Goal: Information Seeking & Learning: Find specific fact

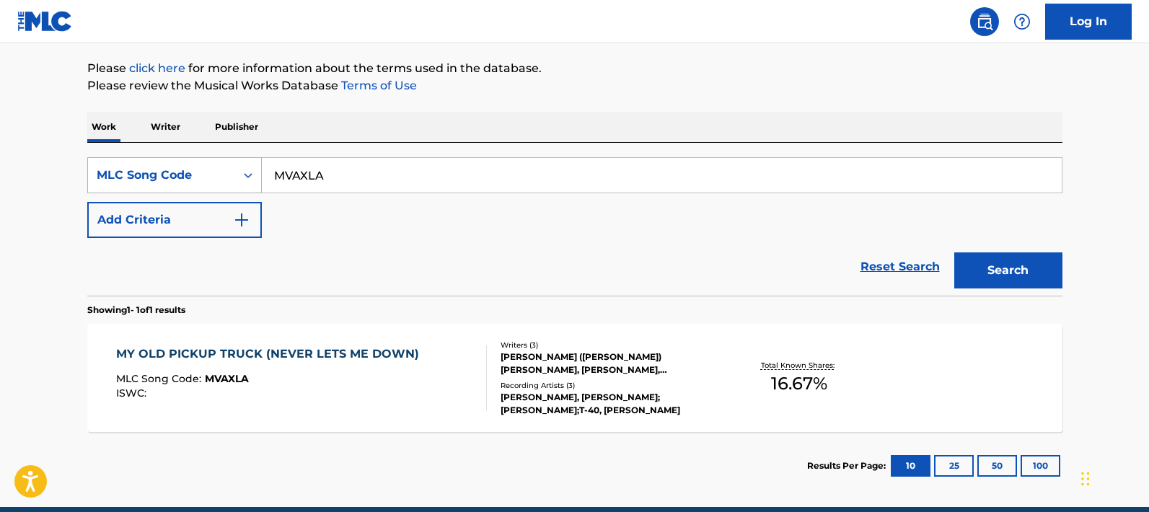
drag, startPoint x: 355, startPoint y: 174, endPoint x: 254, endPoint y: 170, distance: 101.7
click at [254, 170] on div "SearchWithCriteria62171e65-a0bf-4613-90ea-7800525eb866 MLC Song Code MVAXLA" at bounding box center [574, 175] width 975 height 36
paste input "C2657K"
type input "C2657K"
click at [954, 252] on button "Search" at bounding box center [1008, 270] width 108 height 36
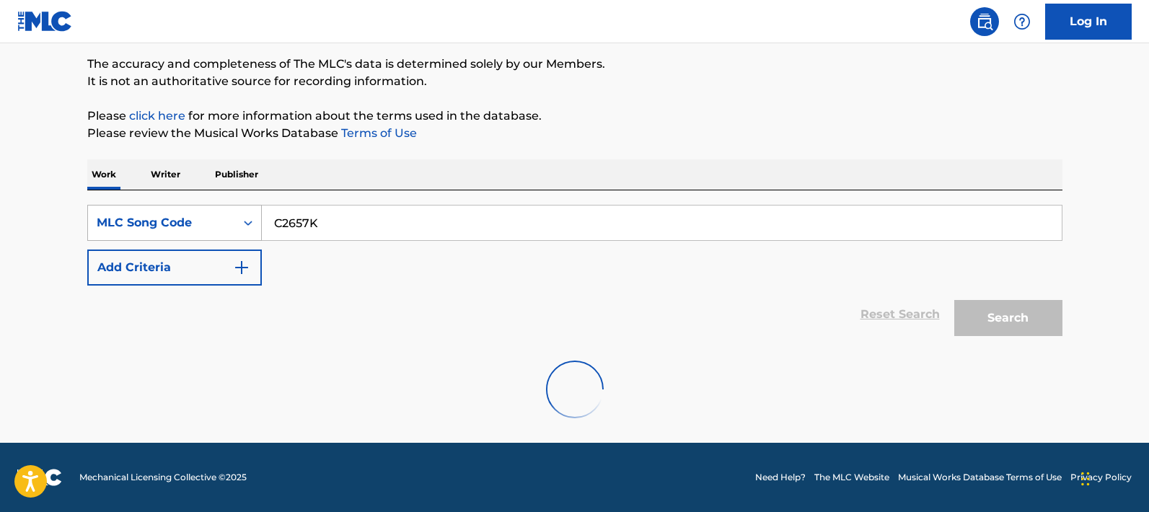
scroll to position [164, 0]
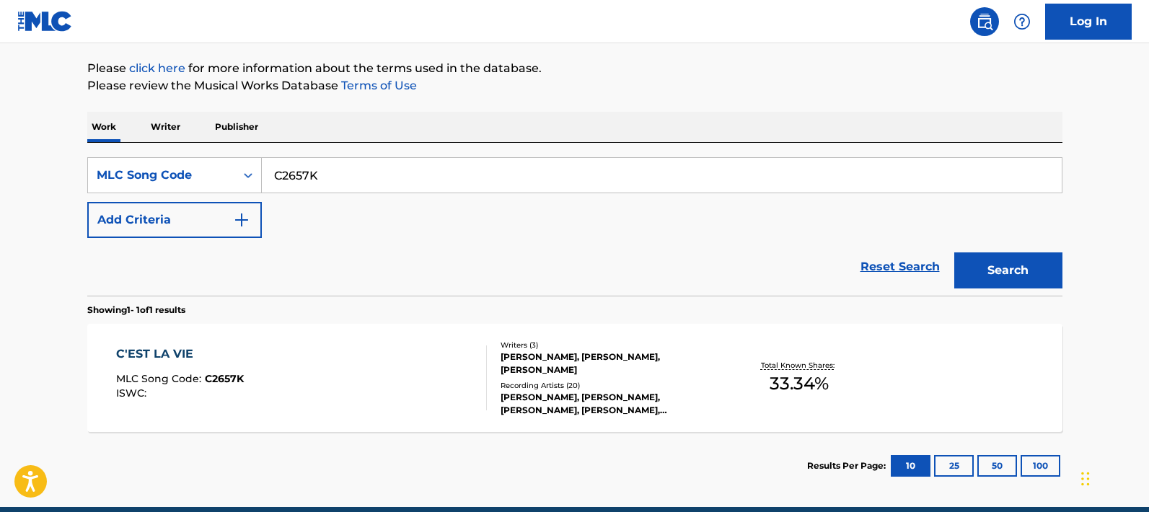
click at [412, 334] on div "C'EST LA VIE MLC Song Code : C2657K ISWC : Writers ( 3 ) [PERSON_NAME], [PERSON…" at bounding box center [574, 378] width 975 height 108
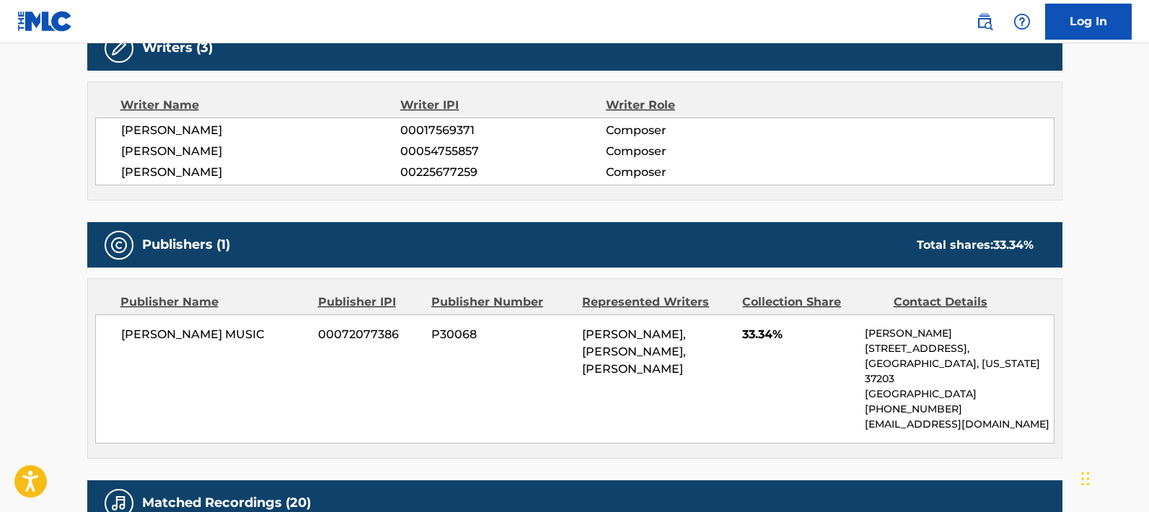
scroll to position [485, 0]
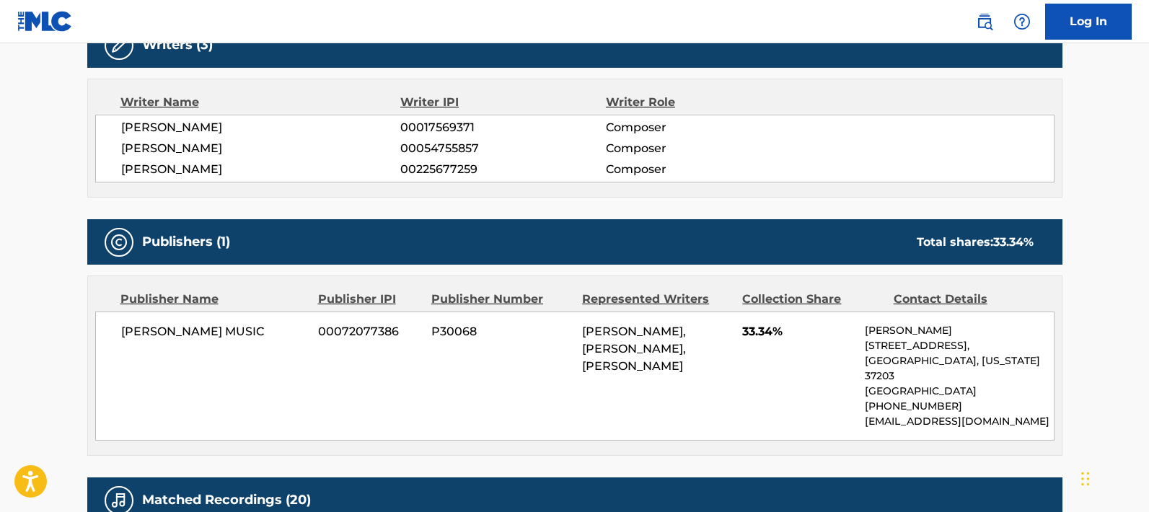
drag, startPoint x: 242, startPoint y: 125, endPoint x: 125, endPoint y: 123, distance: 116.8
click at [125, 123] on span "[PERSON_NAME]" at bounding box center [261, 127] width 280 height 17
copy span "[PERSON_NAME]"
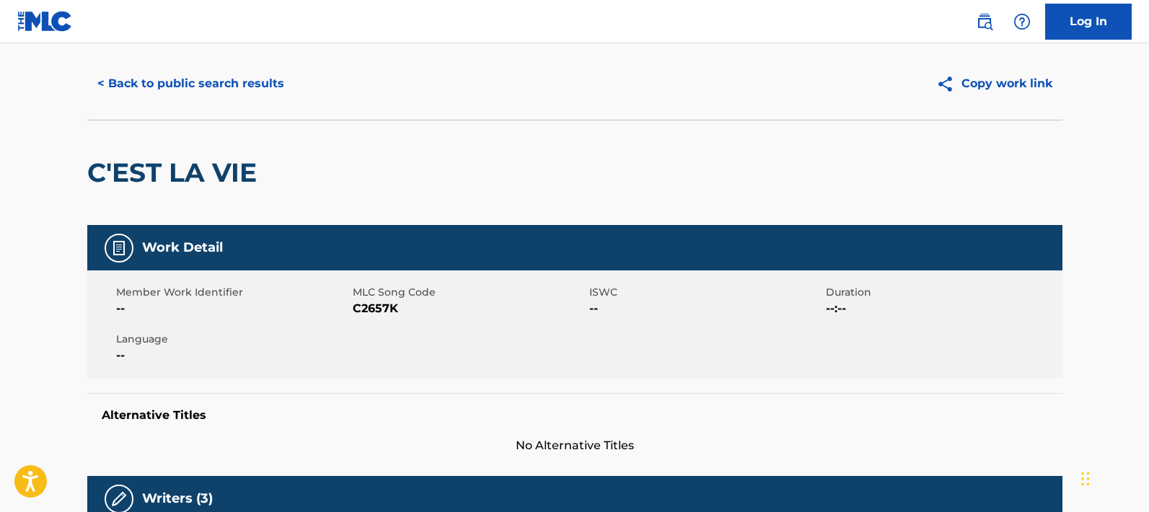
scroll to position [0, 0]
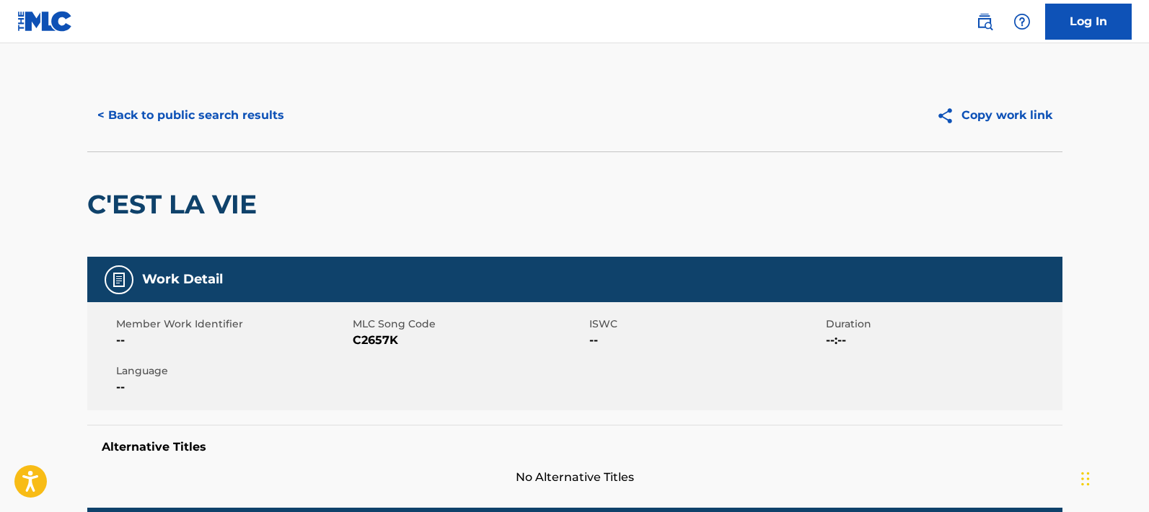
click at [104, 115] on button "< Back to public search results" at bounding box center [190, 115] width 207 height 36
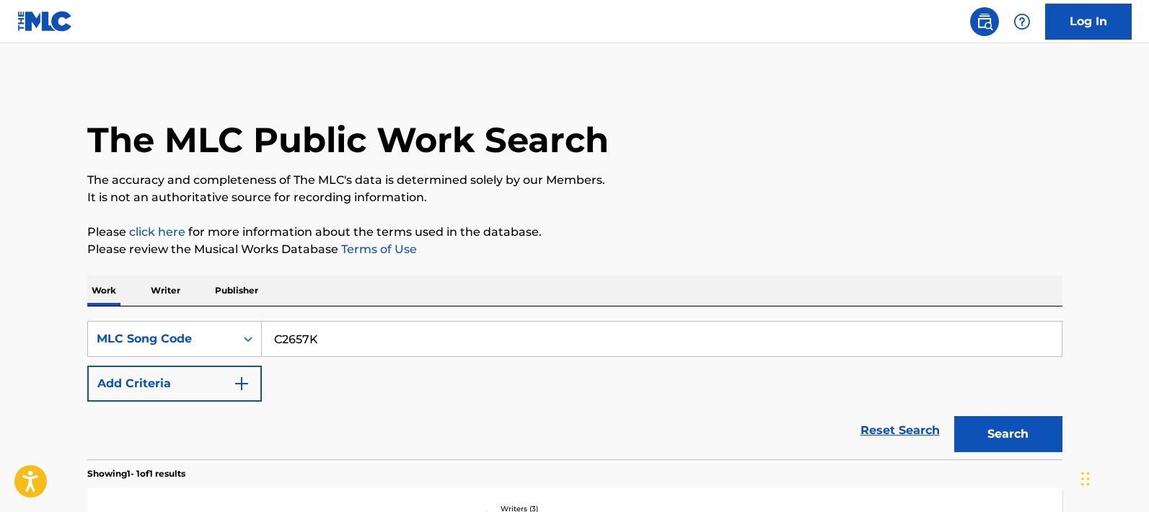
scroll to position [164, 0]
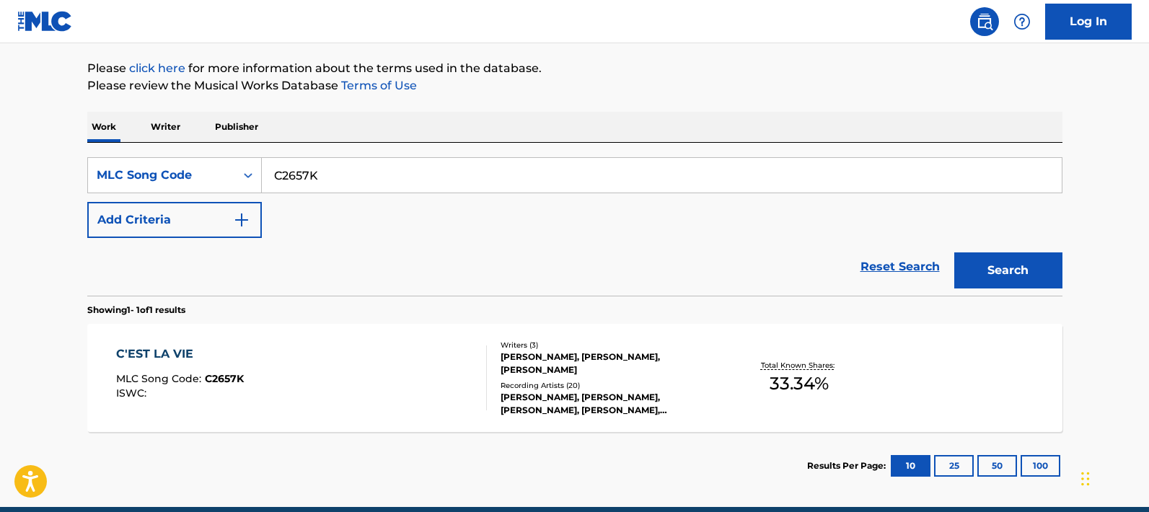
click at [357, 172] on input "C2657K" at bounding box center [662, 175] width 800 height 35
drag, startPoint x: 357, startPoint y: 172, endPoint x: 255, endPoint y: 172, distance: 102.4
click at [255, 172] on div "SearchWithCriteria62171e65-a0bf-4613-90ea-7800525eb866 MLC Song Code C2657K" at bounding box center [574, 175] width 975 height 36
paste input "A13637"
click at [954, 252] on button "Search" at bounding box center [1008, 270] width 108 height 36
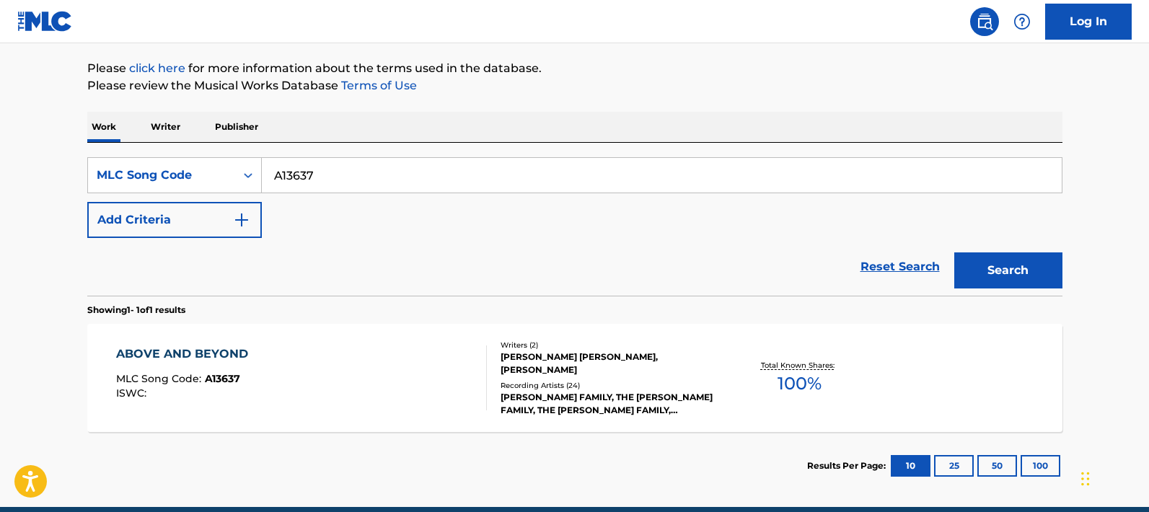
drag, startPoint x: 335, startPoint y: 175, endPoint x: 270, endPoint y: 169, distance: 65.9
click at [270, 169] on input "A13637" at bounding box center [662, 175] width 800 height 35
paste input "08873"
click at [954, 252] on button "Search" at bounding box center [1008, 270] width 108 height 36
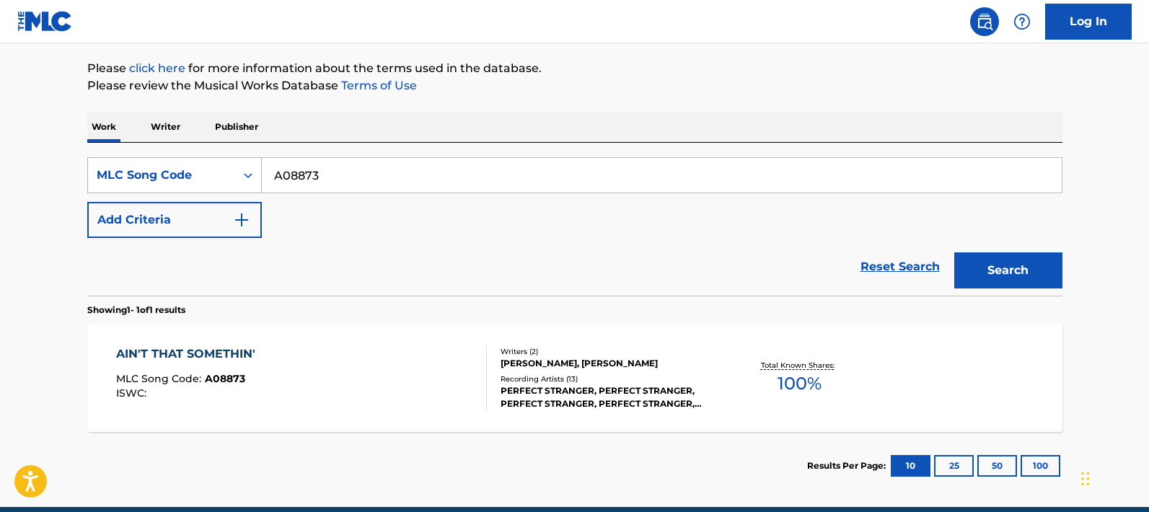
drag, startPoint x: 363, startPoint y: 177, endPoint x: 248, endPoint y: 167, distance: 115.8
click at [248, 167] on div "SearchWithCriteria62171e65-a0bf-4613-90ea-7800525eb866 MLC Song Code A08873" at bounding box center [574, 175] width 975 height 36
paste input "D9YY6"
click at [954, 252] on button "Search" at bounding box center [1008, 270] width 108 height 36
drag, startPoint x: 352, startPoint y: 172, endPoint x: 271, endPoint y: 172, distance: 80.8
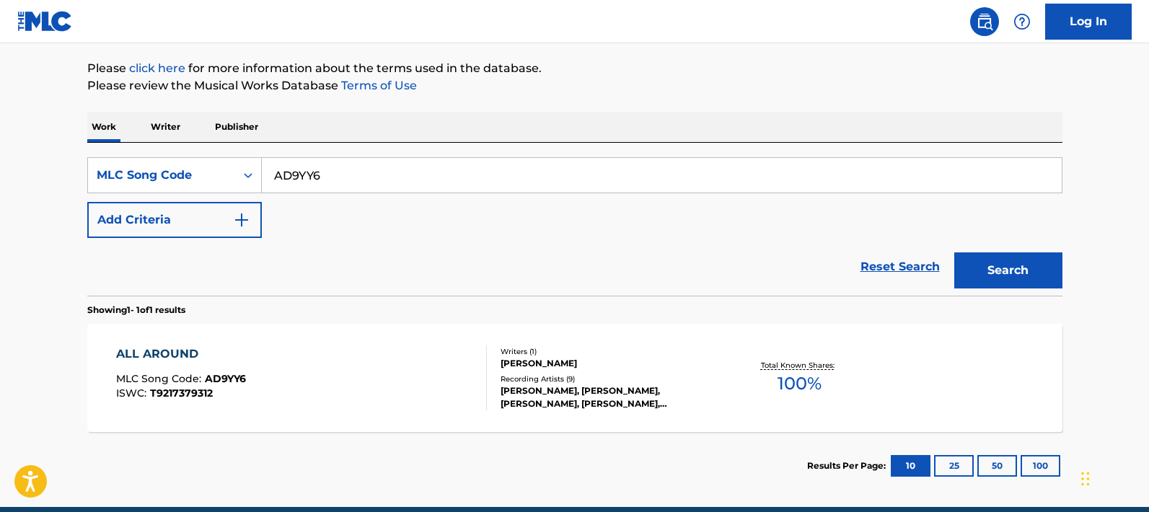
click at [271, 172] on input "AD9YY6" at bounding box center [662, 175] width 800 height 35
type input "do it all for you [PERSON_NAME]"
click at [954, 252] on button "Search" at bounding box center [1008, 270] width 108 height 36
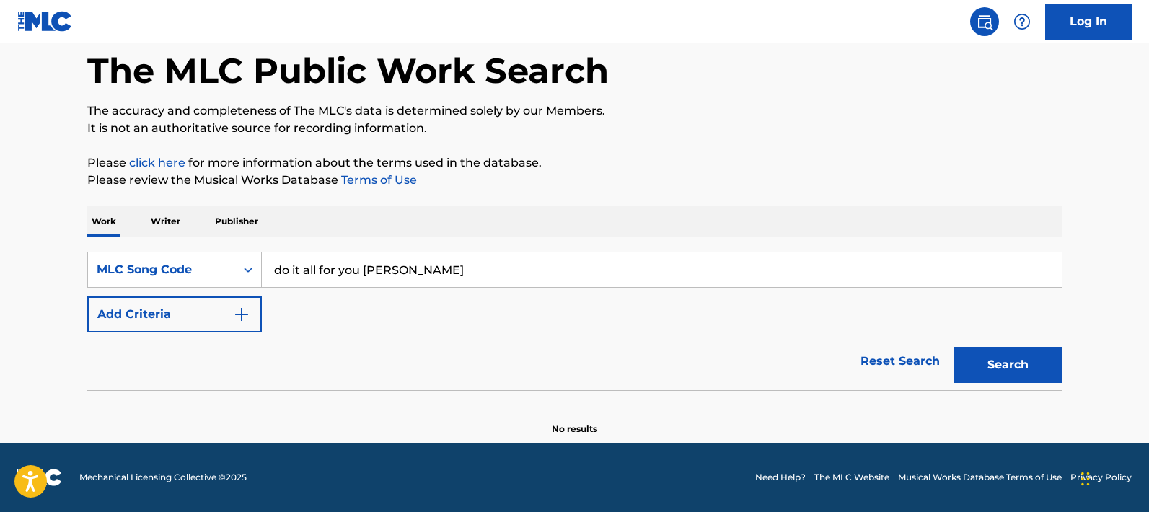
scroll to position [69, 0]
click at [245, 265] on icon "Search Form" at bounding box center [248, 269] width 14 height 14
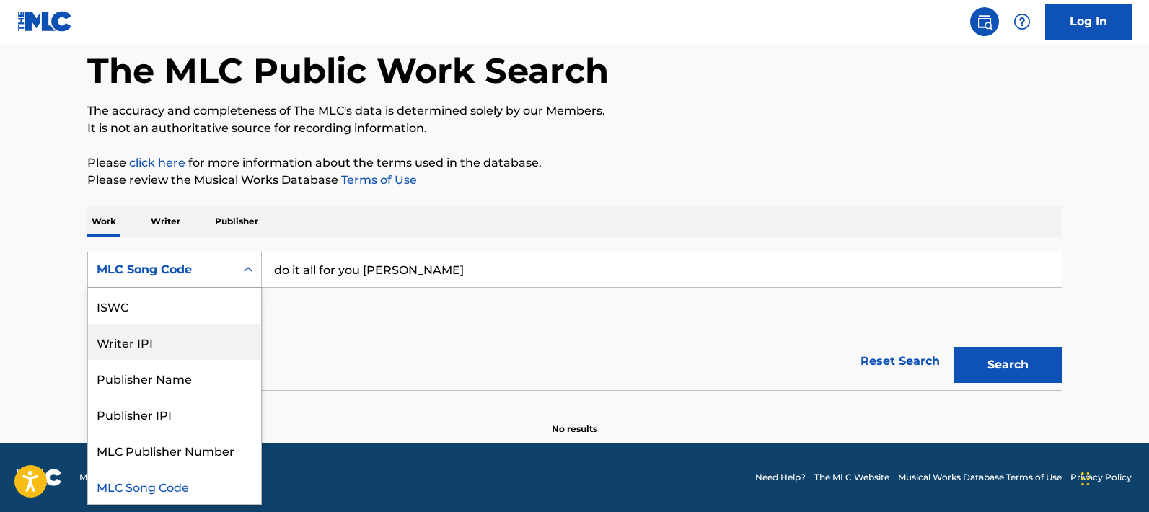
scroll to position [0, 0]
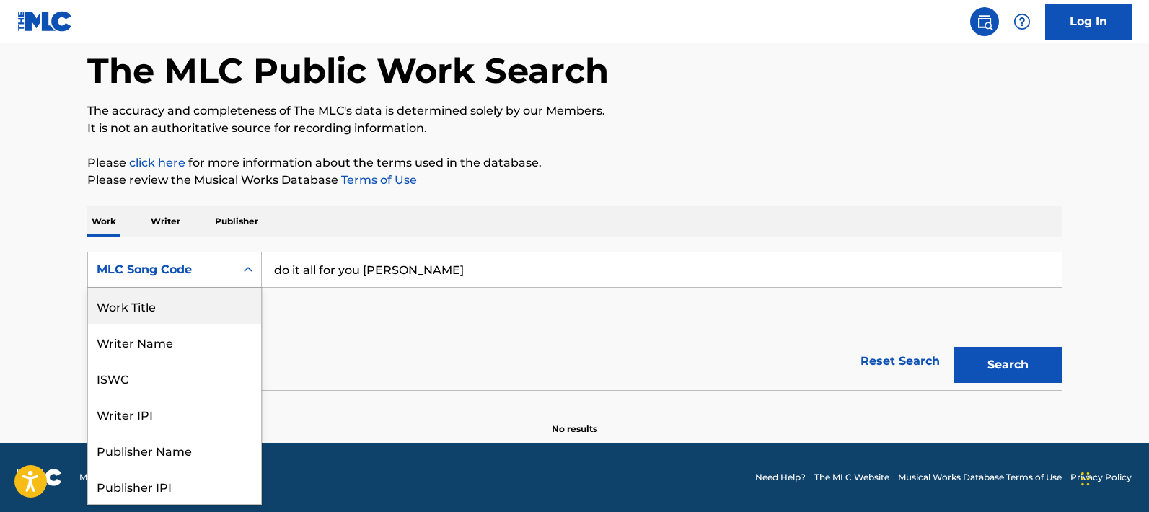
click at [154, 312] on div "Work Title" at bounding box center [174, 306] width 173 height 36
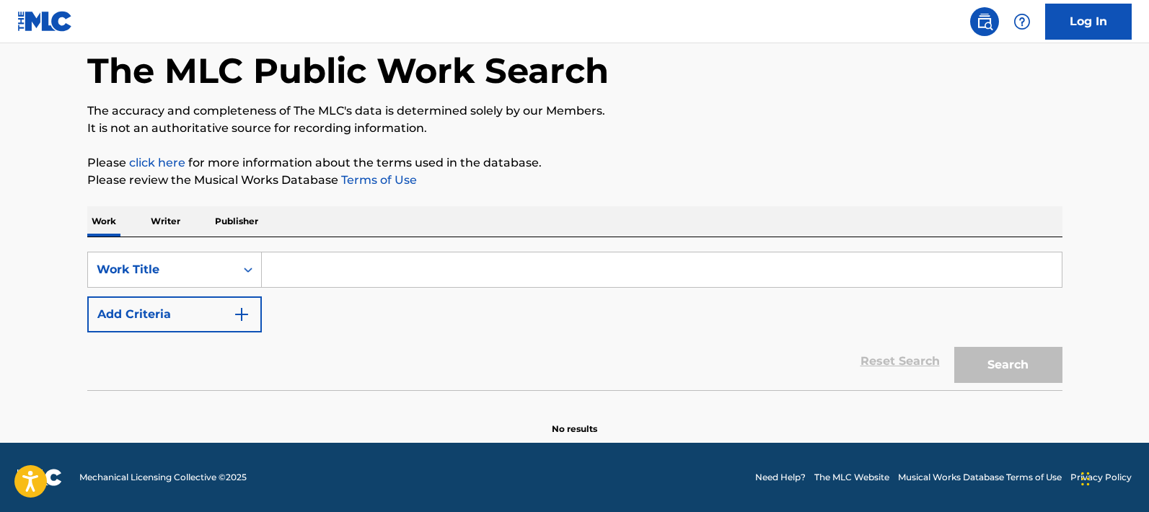
click at [391, 267] on input "Search Form" at bounding box center [662, 269] width 800 height 35
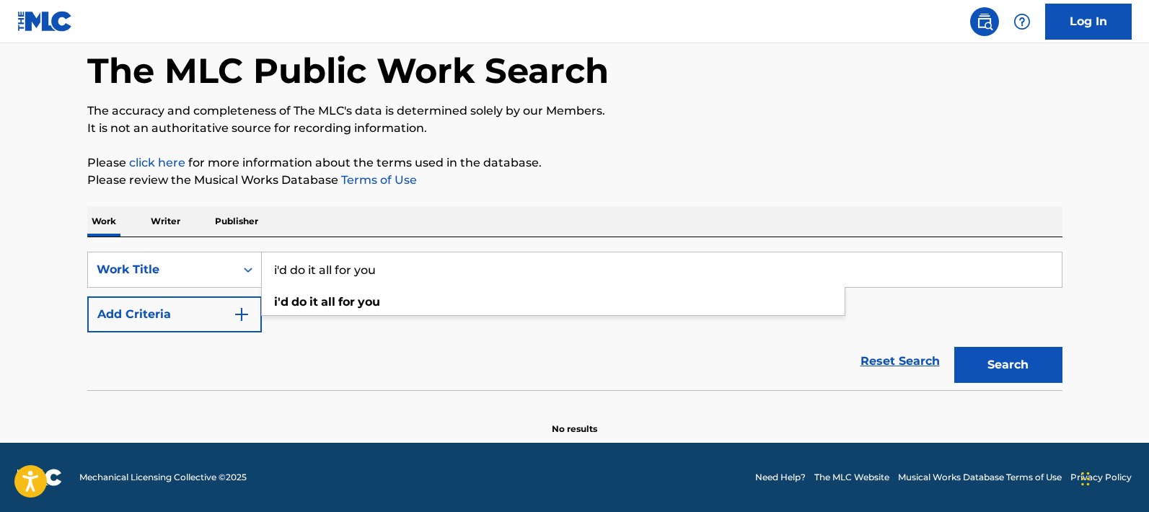
type input "i'd do it all for you"
click at [954, 347] on button "Search" at bounding box center [1008, 365] width 108 height 36
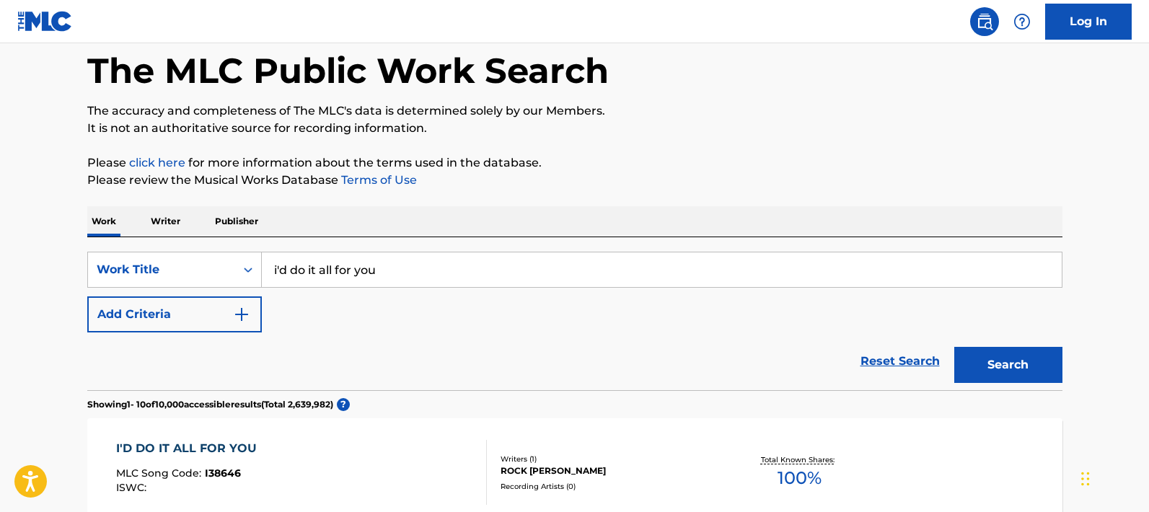
click at [238, 315] on img "Search Form" at bounding box center [241, 314] width 17 height 17
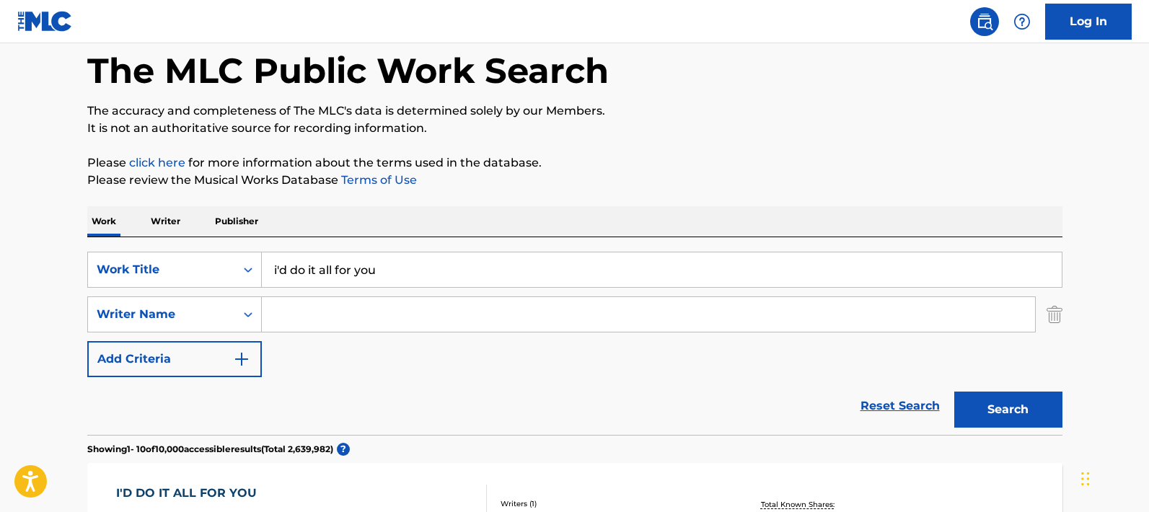
click at [280, 312] on input "Search Form" at bounding box center [648, 314] width 773 height 35
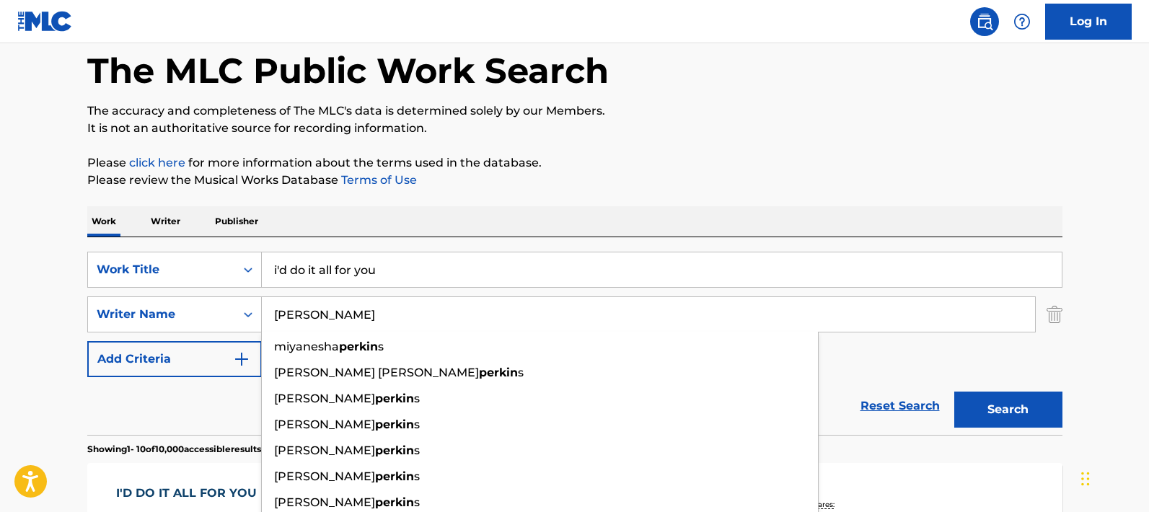
type input "[PERSON_NAME]"
click at [954, 392] on button "Search" at bounding box center [1008, 410] width 108 height 36
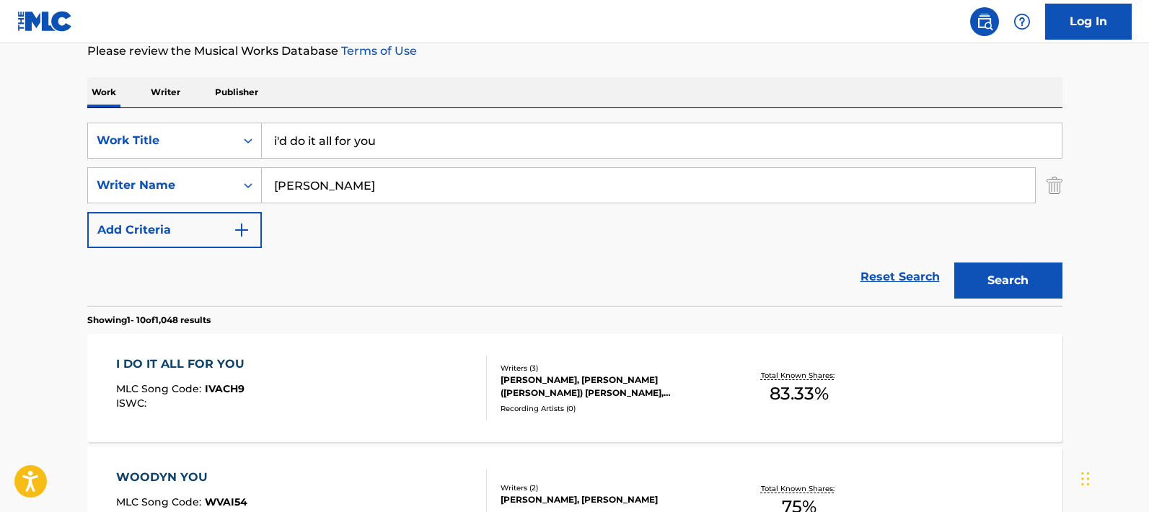
scroll to position [204, 0]
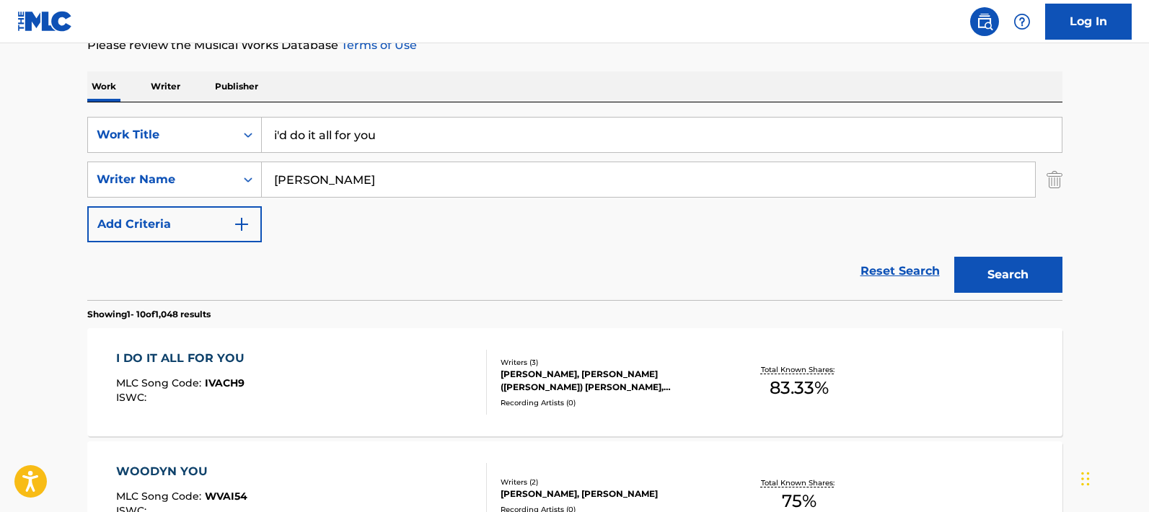
click at [253, 380] on div "I DO IT ALL FOR YOU MLC Song Code : IVACH9 ISWC :" at bounding box center [301, 382] width 371 height 65
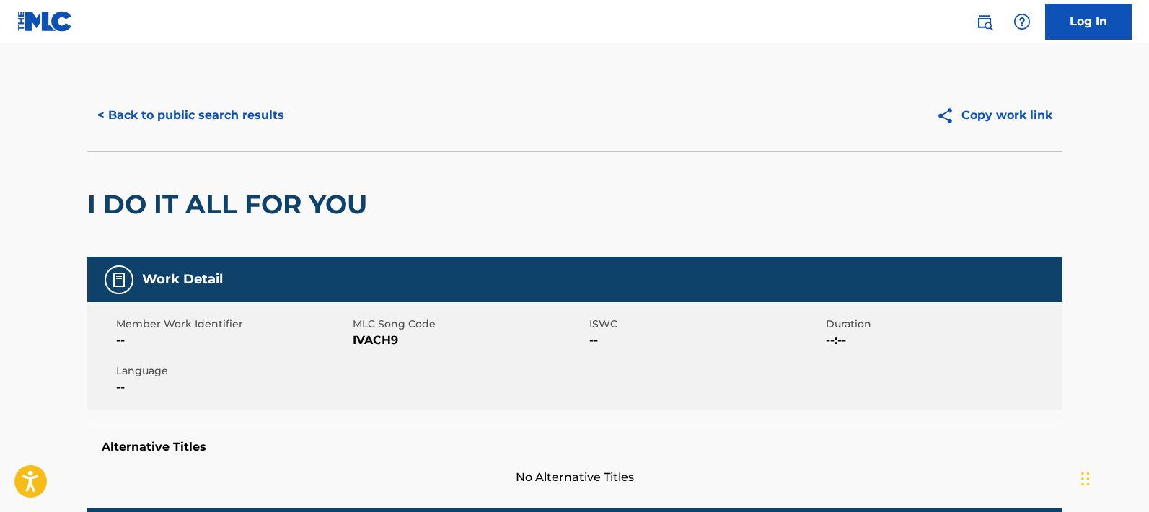
drag, startPoint x: 253, startPoint y: 381, endPoint x: 244, endPoint y: 380, distance: 9.4
click at [244, 380] on span "--" at bounding box center [232, 387] width 233 height 17
drag, startPoint x: 405, startPoint y: 340, endPoint x: 349, endPoint y: 337, distance: 56.3
click at [349, 337] on div "Member Work Identifier -- MLC Song Code IVACH9 ISWC -- Duration --:-- Language …" at bounding box center [574, 356] width 975 height 108
click at [353, 342] on span "IVACH9" at bounding box center [469, 340] width 233 height 17
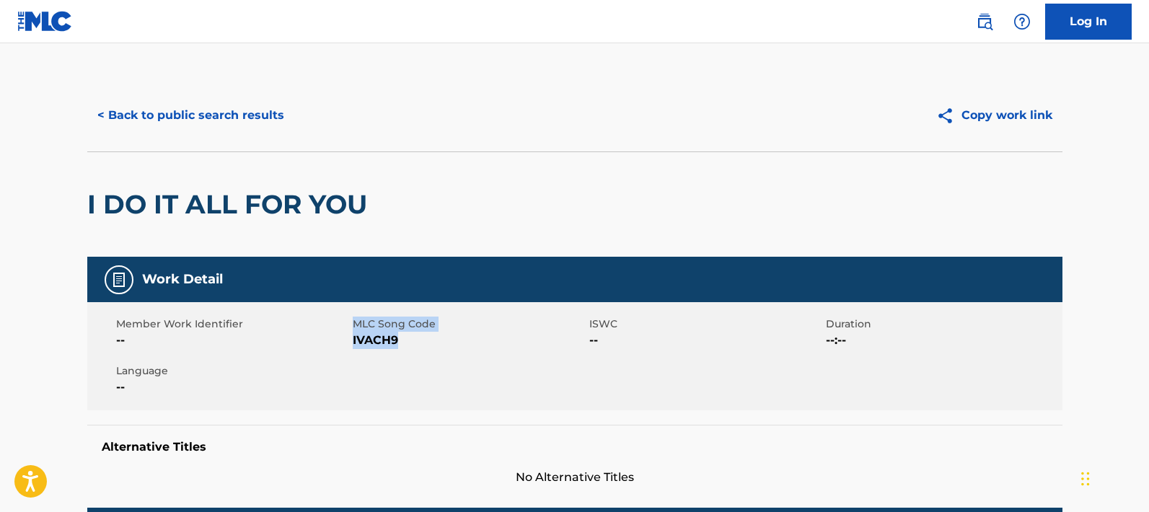
drag, startPoint x: 349, startPoint y: 339, endPoint x: 421, endPoint y: 341, distance: 72.1
click at [421, 341] on div "Member Work Identifier -- MLC Song Code IVACH9 ISWC -- Duration --:-- Language …" at bounding box center [574, 356] width 975 height 108
copy div "MLC Song Code IVACH9"
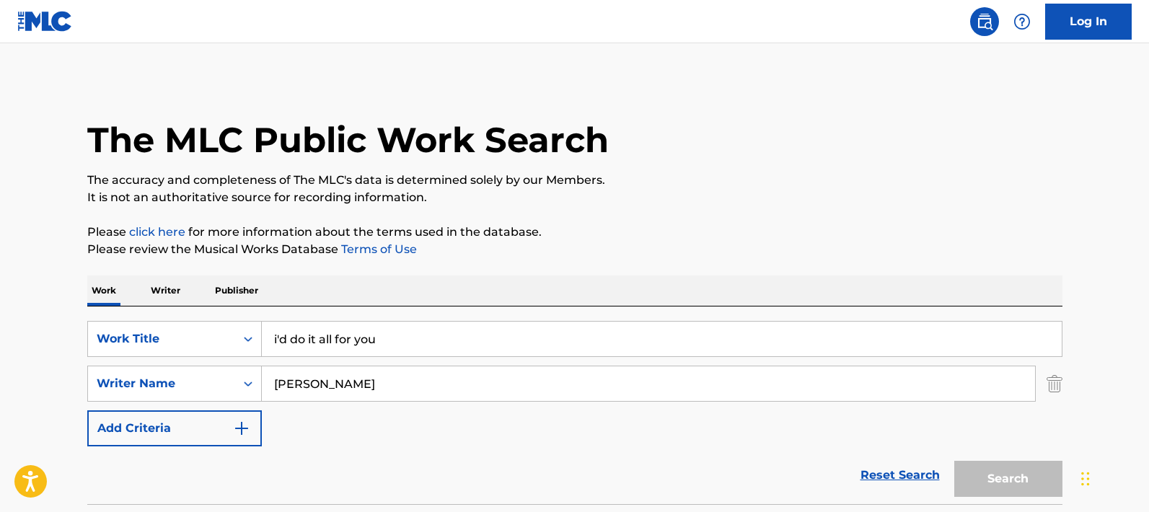
scroll to position [204, 0]
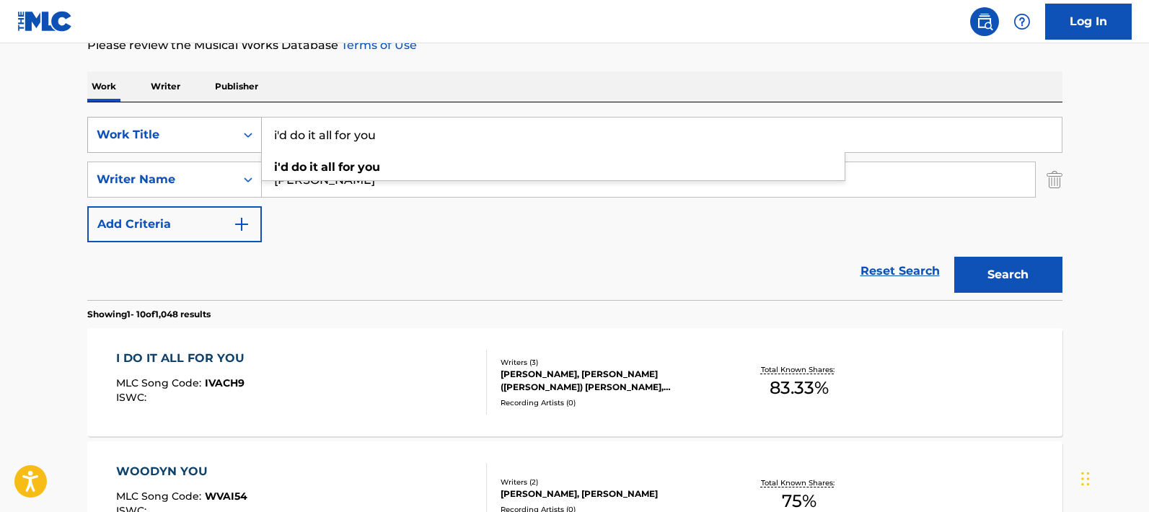
drag, startPoint x: 474, startPoint y: 141, endPoint x: 221, endPoint y: 123, distance: 253.8
click at [221, 123] on div "SearchWithCriteriac3f25e0f-757c-4fa3-990d-ef903d2f0672 Work Title i'd do it all…" at bounding box center [574, 135] width 975 height 36
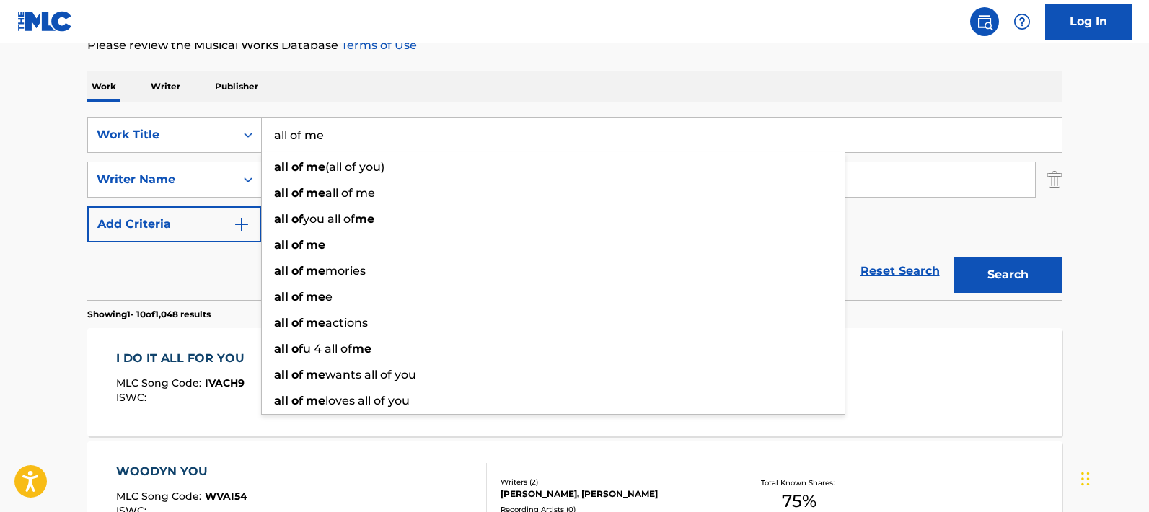
type input "all of me"
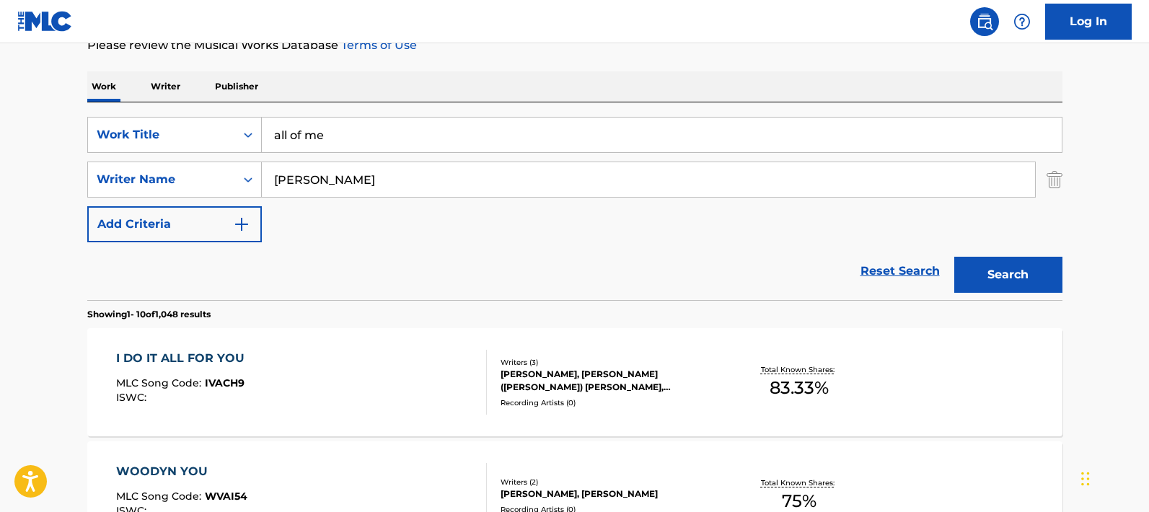
click at [911, 176] on input "[PERSON_NAME]" at bounding box center [648, 179] width 773 height 35
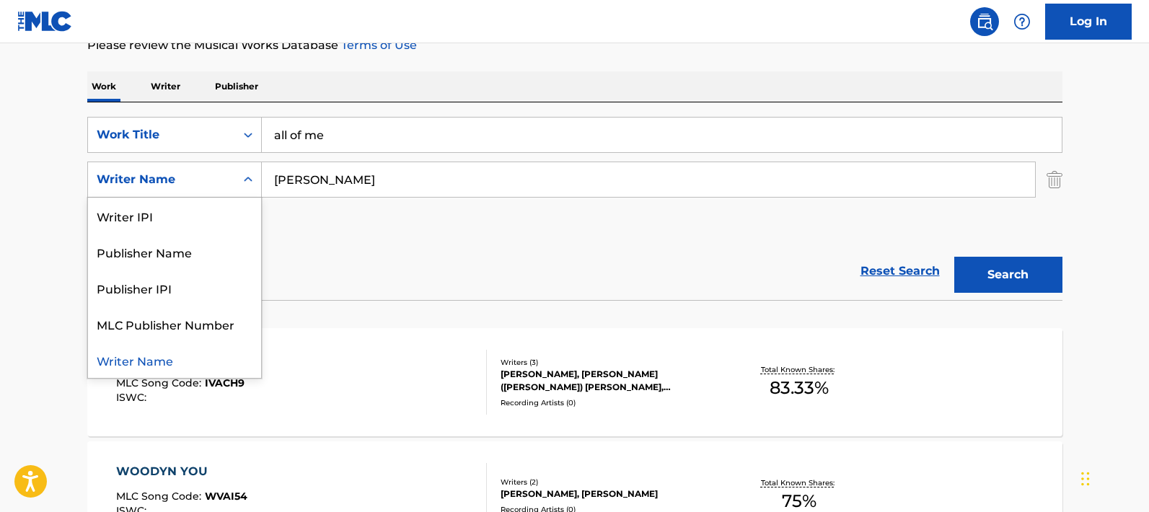
click at [230, 181] on div "Writer Name" at bounding box center [161, 179] width 147 height 27
click at [156, 255] on div "Publisher Name" at bounding box center [174, 252] width 173 height 36
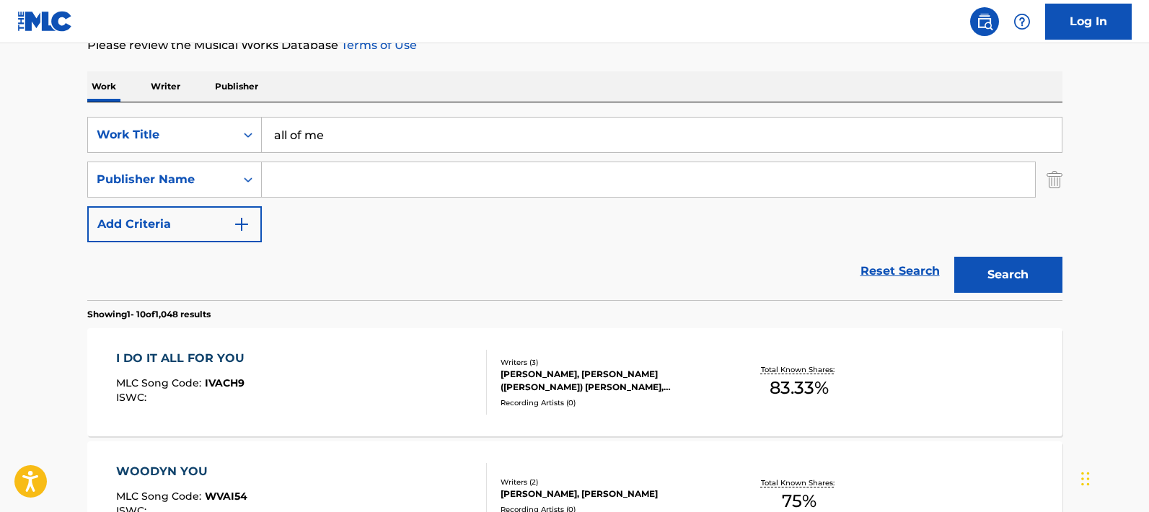
click at [364, 183] on input "Search Form" at bounding box center [648, 179] width 773 height 35
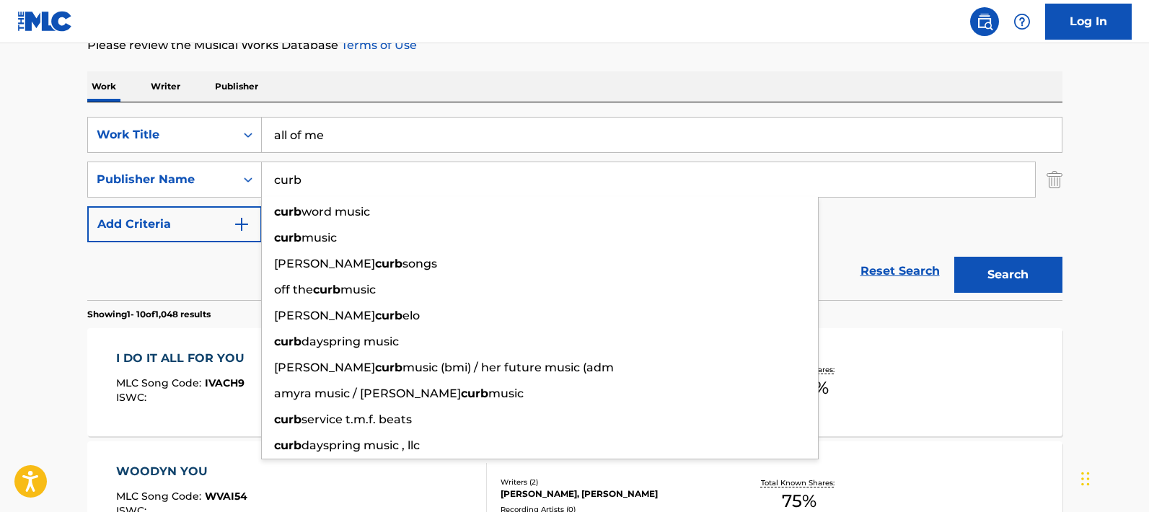
type input "curb"
click at [954, 257] on button "Search" at bounding box center [1008, 275] width 108 height 36
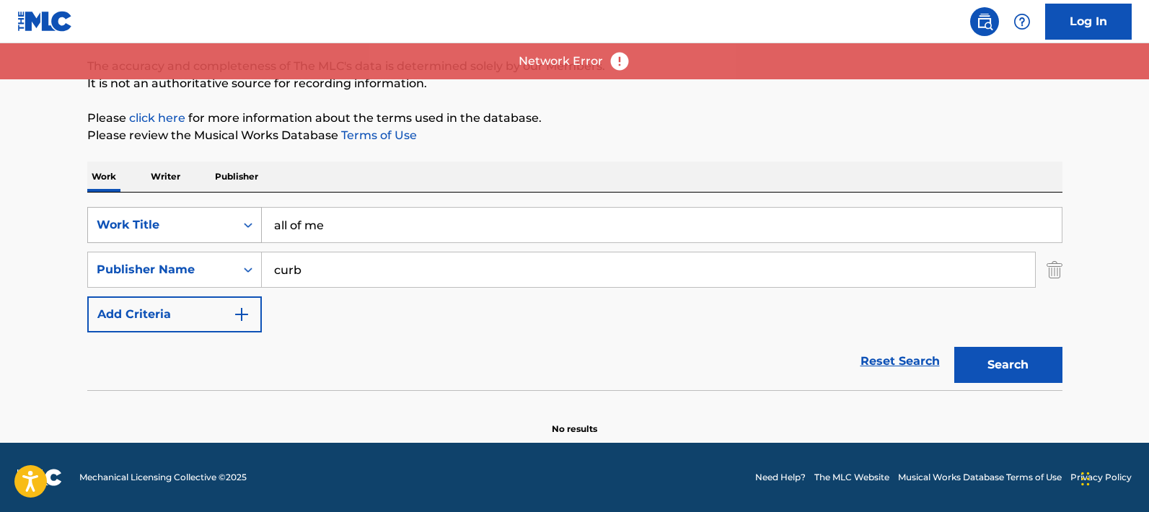
scroll to position [114, 0]
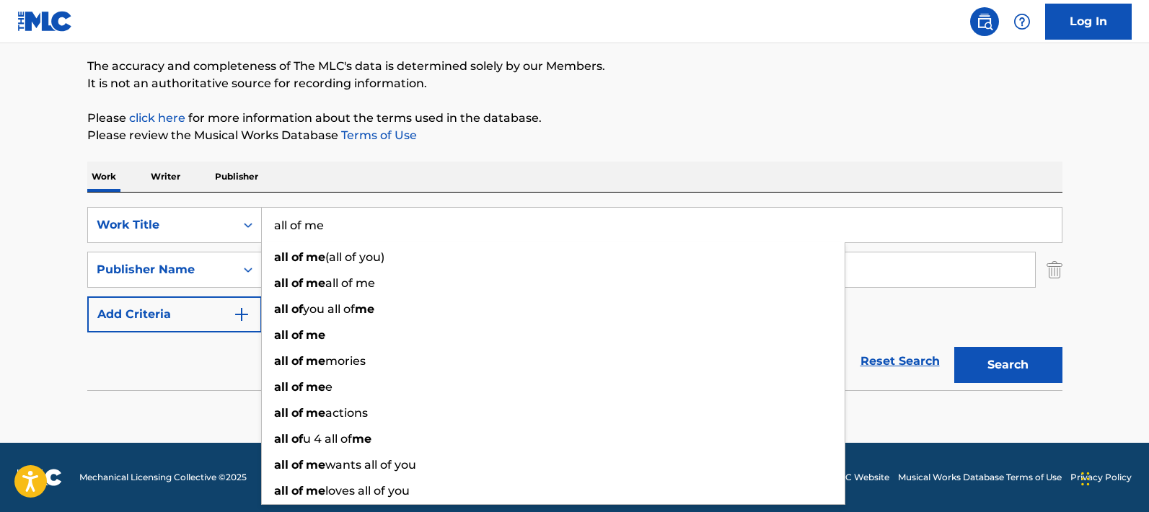
drag, startPoint x: 353, startPoint y: 226, endPoint x: 266, endPoint y: 225, distance: 86.5
click at [266, 225] on input "all of me" at bounding box center [662, 225] width 800 height 35
paste input "A34830"
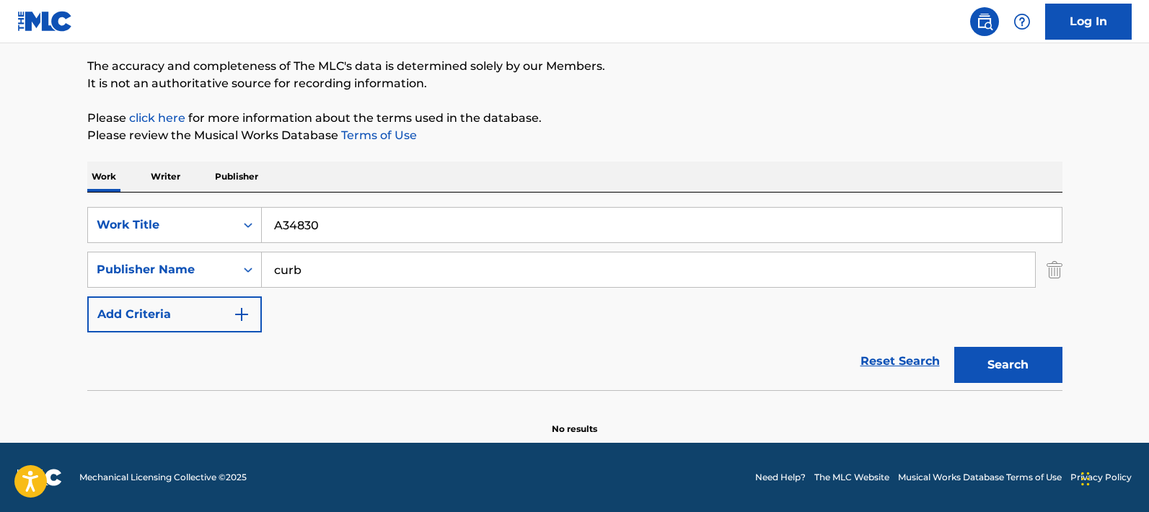
type input "A34830"
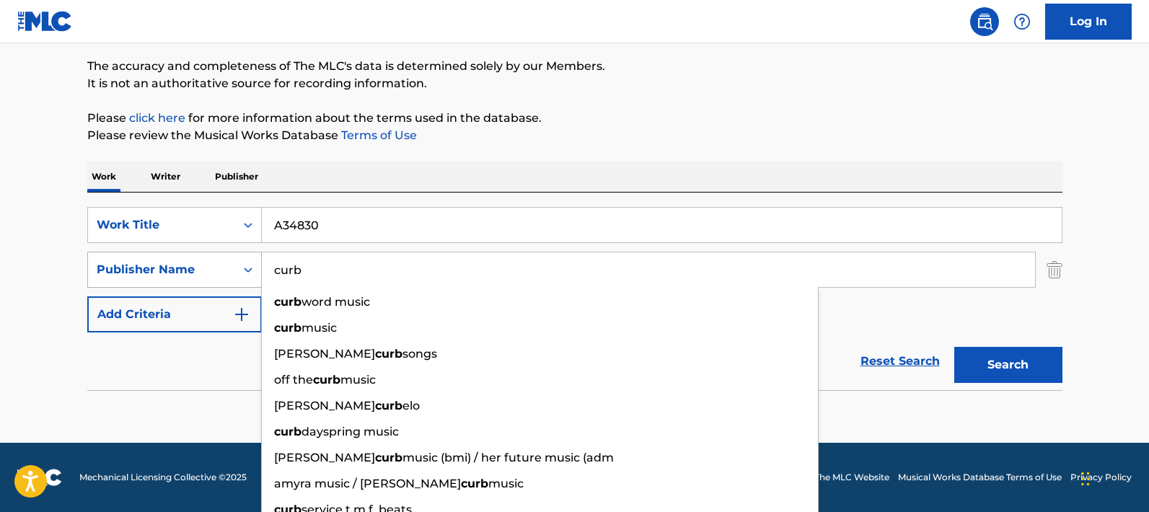
drag, startPoint x: 330, startPoint y: 275, endPoint x: 249, endPoint y: 270, distance: 81.6
click at [249, 270] on div "SearchWithCriteria0b592c4d-e9e1-46b1-aae3-132a9cf3509c Publisher Name curb curb…" at bounding box center [574, 270] width 975 height 36
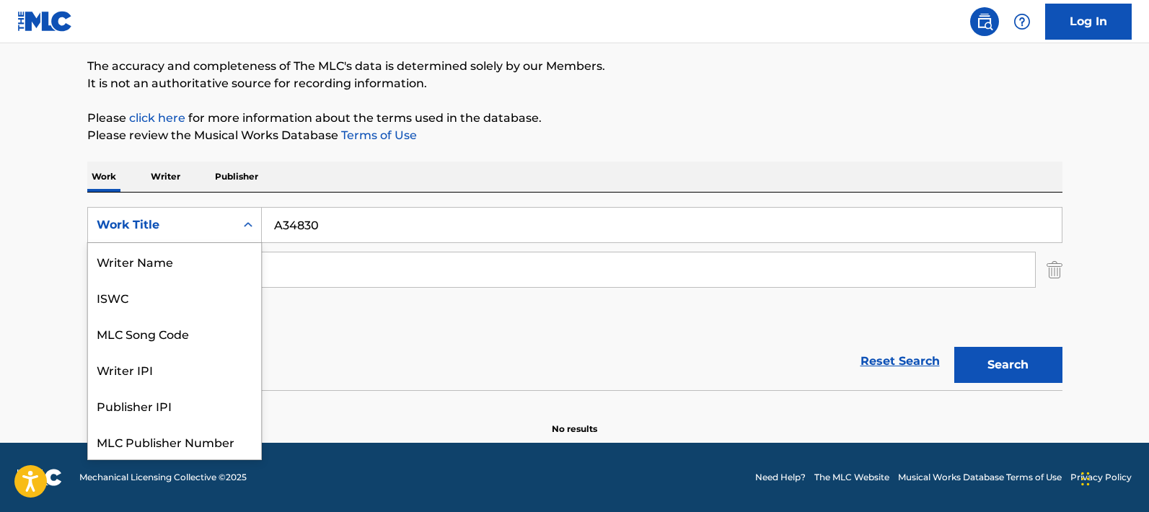
click at [249, 226] on icon "Search Form" at bounding box center [248, 225] width 14 height 14
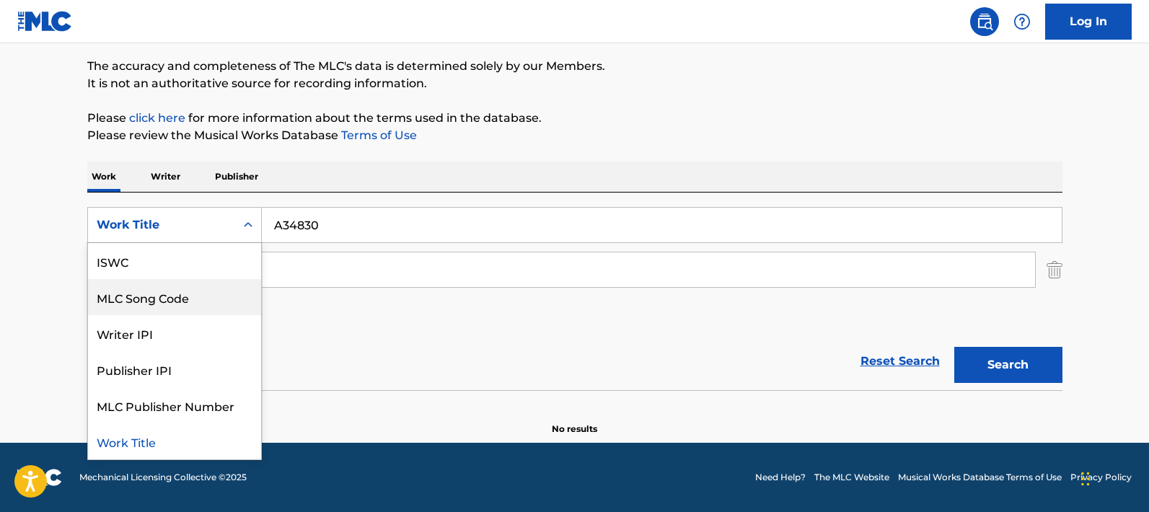
click at [164, 304] on div "MLC Song Code" at bounding box center [174, 297] width 173 height 36
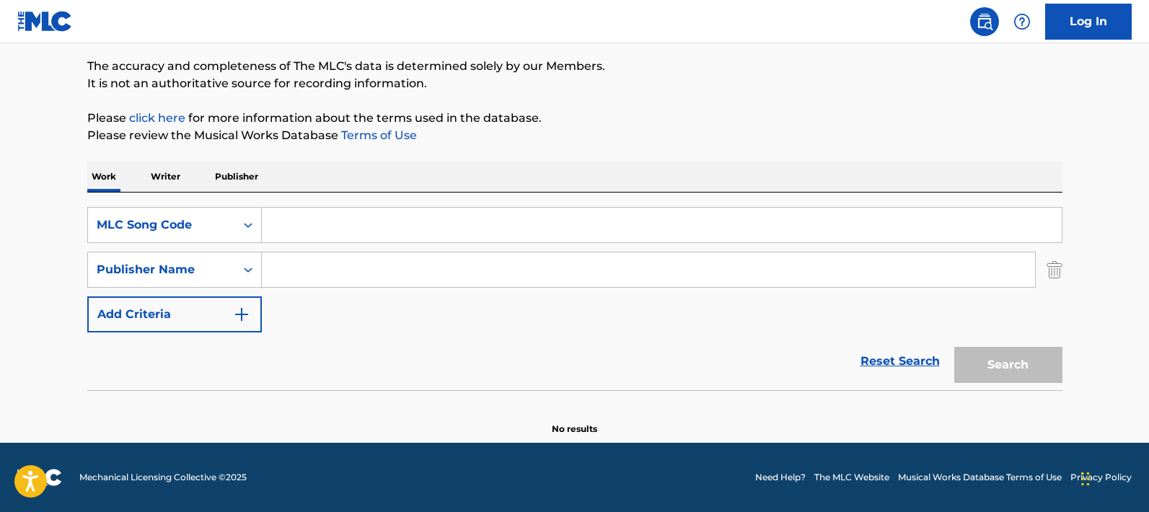
click at [295, 229] on input "Search Form" at bounding box center [662, 225] width 800 height 35
paste input "A34830"
type input "A34830"
click at [954, 347] on button "Search" at bounding box center [1008, 365] width 108 height 36
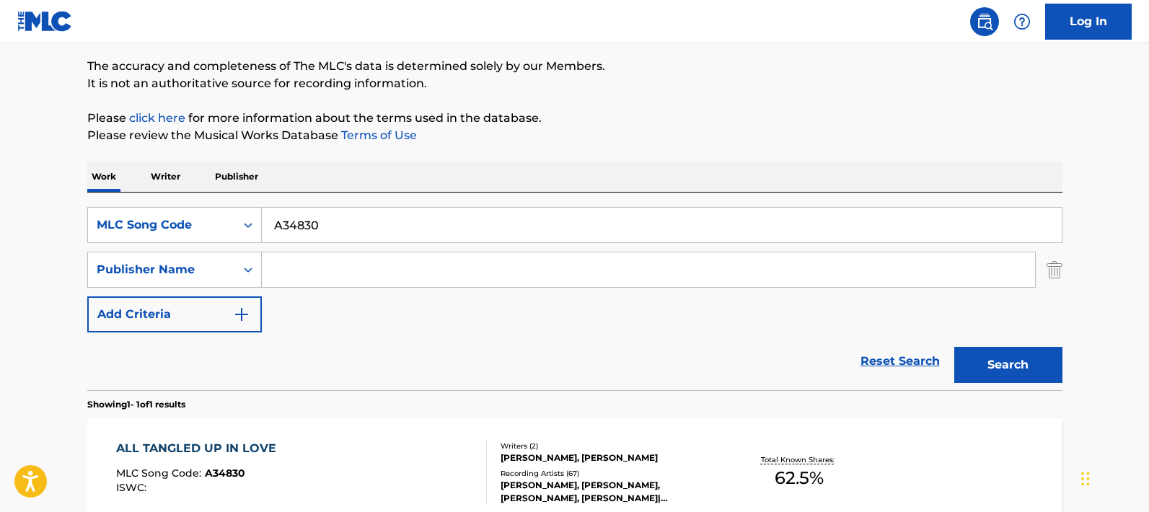
click at [213, 441] on div "ALL TANGLED UP IN LOVE" at bounding box center [199, 448] width 167 height 17
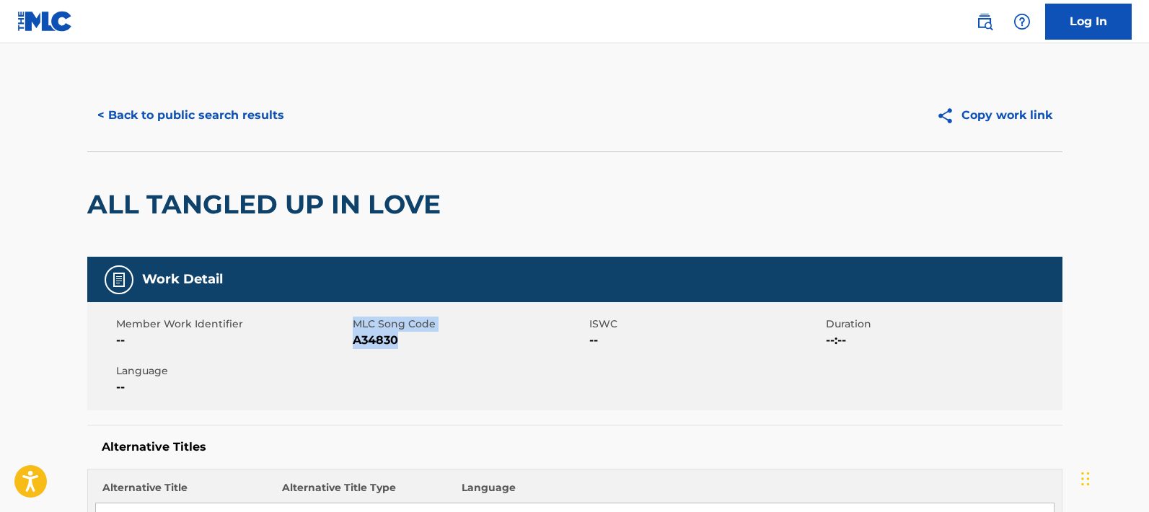
drag, startPoint x: 404, startPoint y: 339, endPoint x: 350, endPoint y: 336, distance: 54.9
click at [350, 336] on div "Member Work Identifier -- MLC Song Code A34830 ISWC -- Duration --:-- Language …" at bounding box center [574, 356] width 975 height 108
click at [350, 345] on div "Member Work Identifier --" at bounding box center [234, 333] width 236 height 32
drag, startPoint x: 351, startPoint y: 342, endPoint x: 403, endPoint y: 341, distance: 51.9
click at [403, 341] on div "Member Work Identifier -- MLC Song Code A34830 ISWC -- Duration --:-- Language …" at bounding box center [574, 356] width 975 height 108
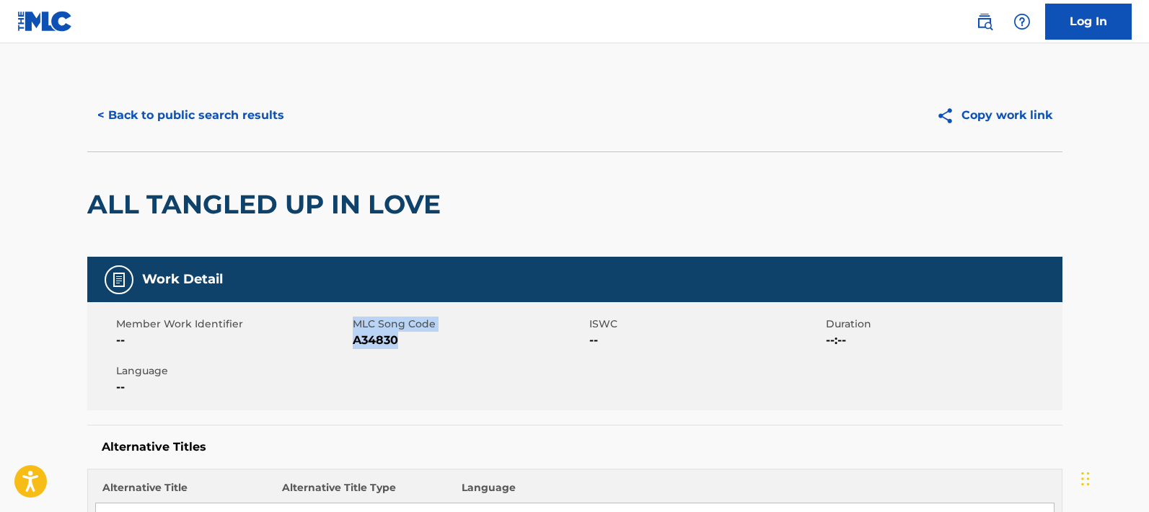
click at [407, 339] on span "A34830" at bounding box center [469, 340] width 233 height 17
copy div "MLC Song Code A34830"
drag, startPoint x: 408, startPoint y: 340, endPoint x: 351, endPoint y: 341, distance: 57.0
click at [351, 341] on div "Member Work Identifier -- MLC Song Code A34830 ISWC -- Duration --:-- Language …" at bounding box center [574, 356] width 975 height 108
click at [95, 110] on button "< Back to public search results" at bounding box center [190, 115] width 207 height 36
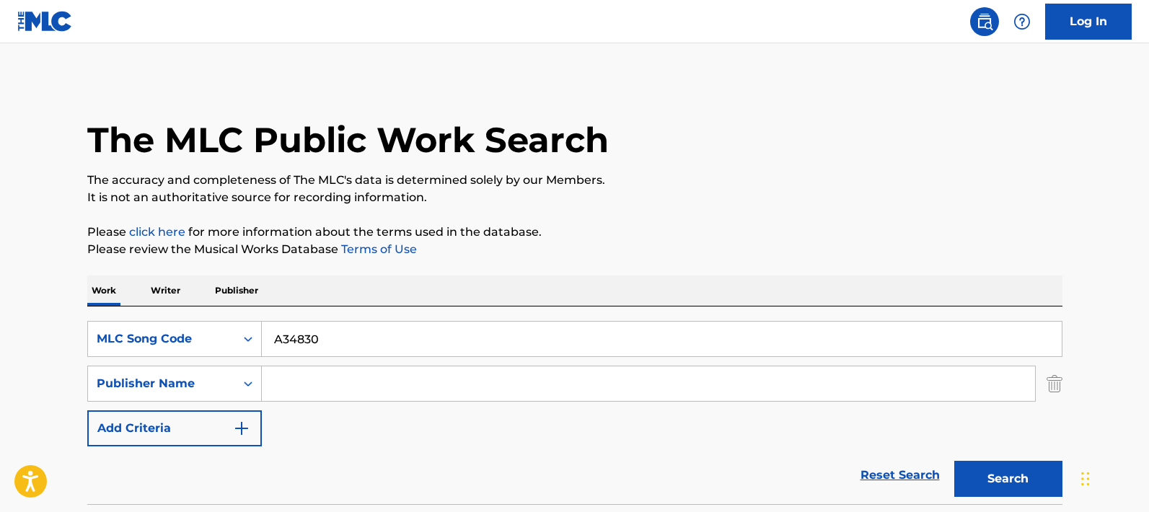
scroll to position [114, 0]
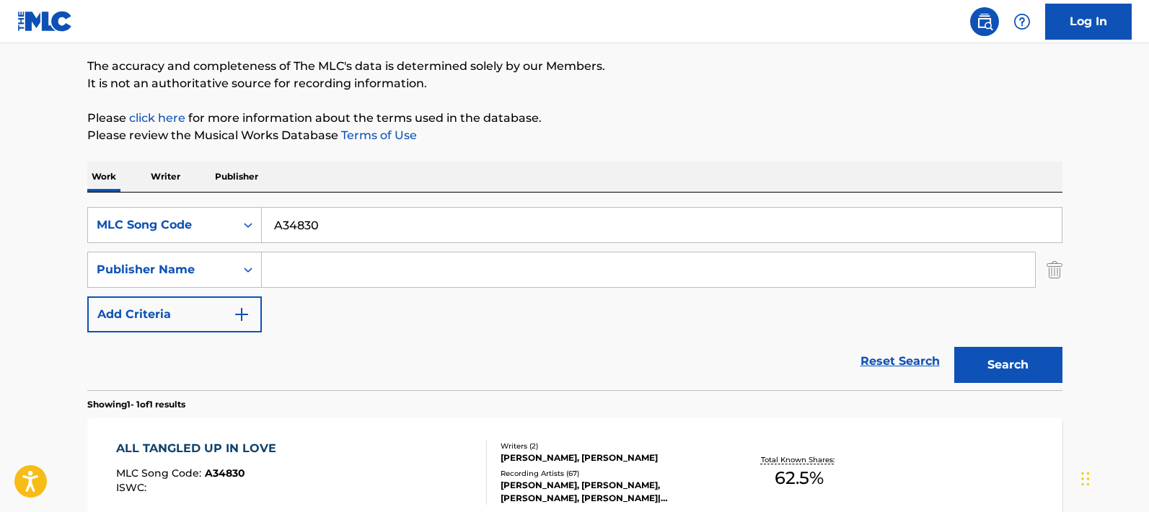
drag, startPoint x: 333, startPoint y: 228, endPoint x: 267, endPoint y: 227, distance: 65.6
click at [267, 227] on input "A34830" at bounding box center [662, 225] width 800 height 35
paste input "08887"
click at [954, 347] on button "Search" at bounding box center [1008, 365] width 108 height 36
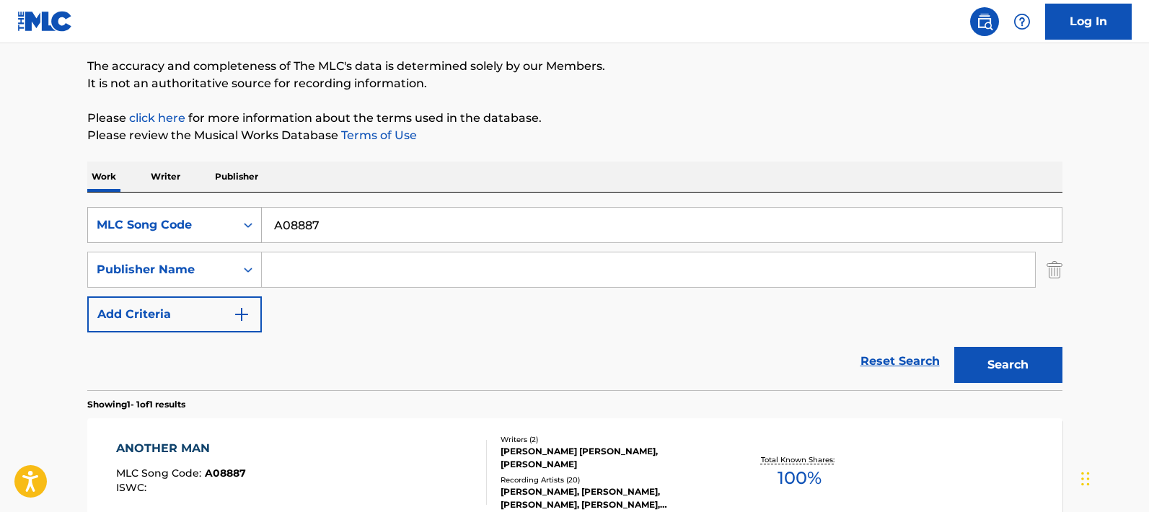
drag, startPoint x: 353, startPoint y: 221, endPoint x: 258, endPoint y: 216, distance: 95.3
click at [258, 216] on div "SearchWithCriteriaed25e6ad-4736-4db5-8fcb-d0040fe86b9d MLC Song Code A08887" at bounding box center [574, 225] width 975 height 36
paste input "6876D"
type input "A6876D"
click at [954, 347] on button "Search" at bounding box center [1008, 365] width 108 height 36
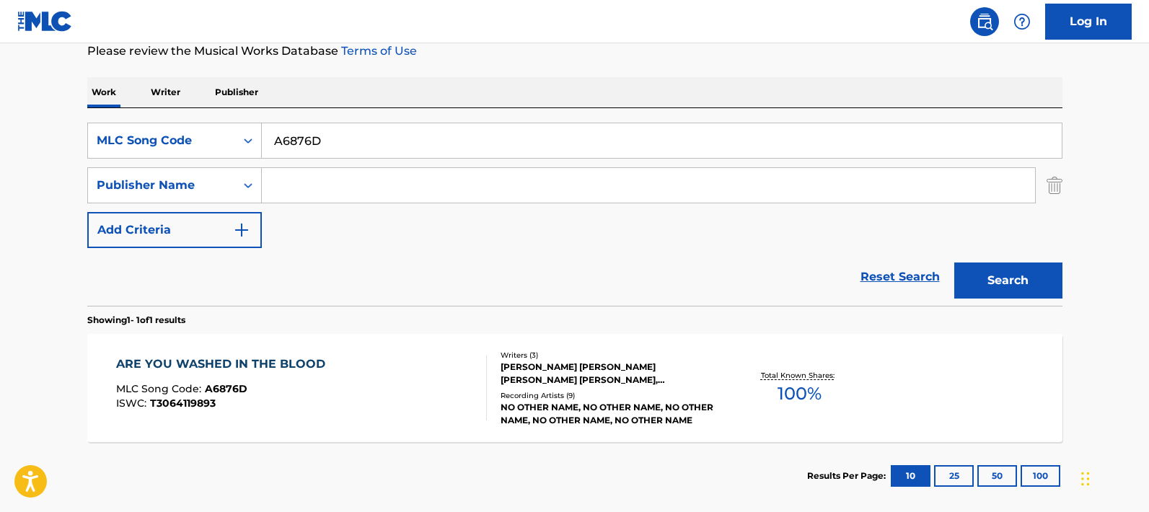
scroll to position [199, 0]
click at [245, 140] on icon "Search Form" at bounding box center [248, 140] width 9 height 5
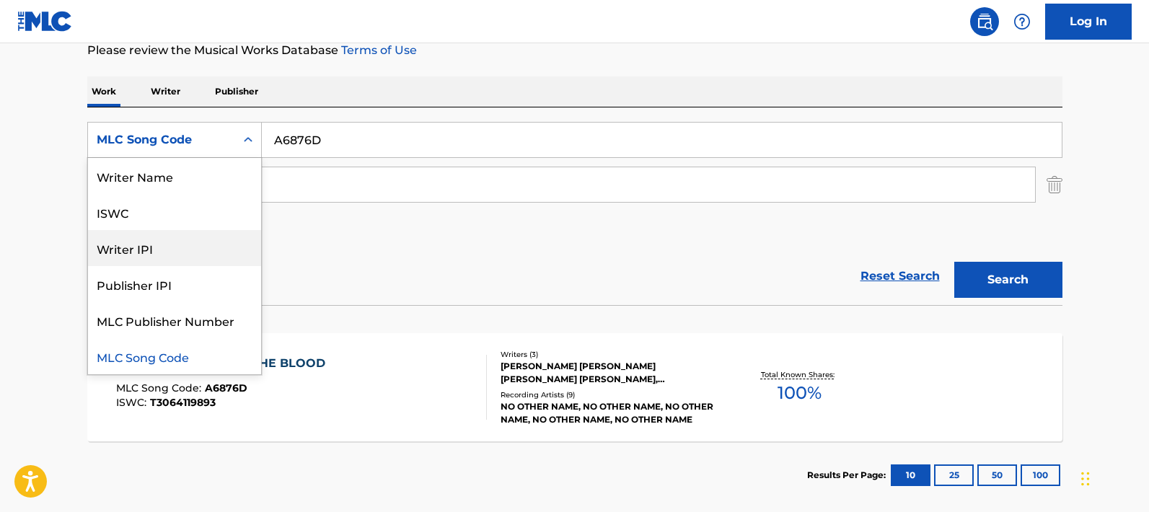
scroll to position [0, 0]
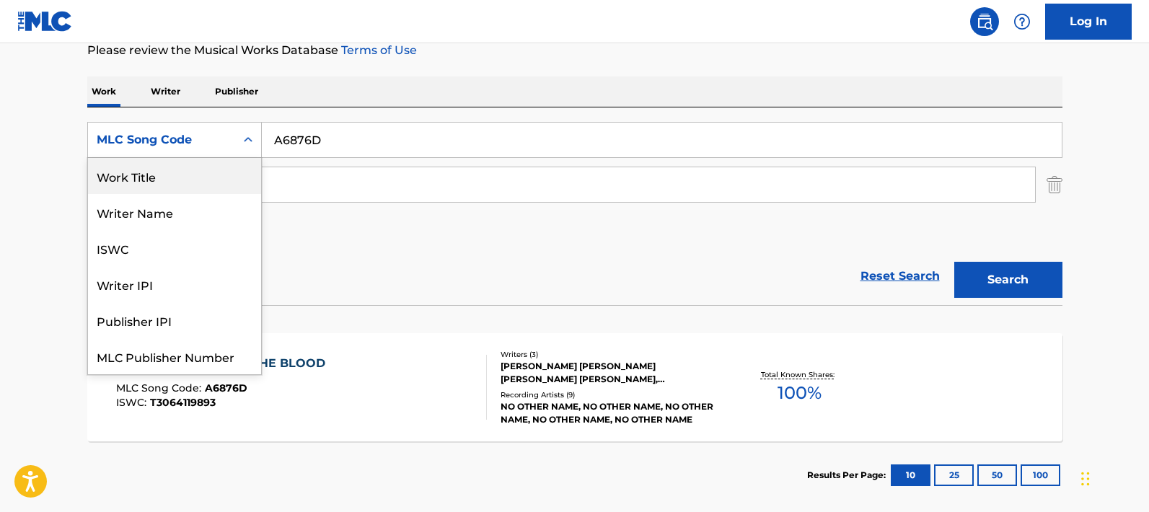
click at [154, 179] on div "Work Title" at bounding box center [174, 176] width 173 height 36
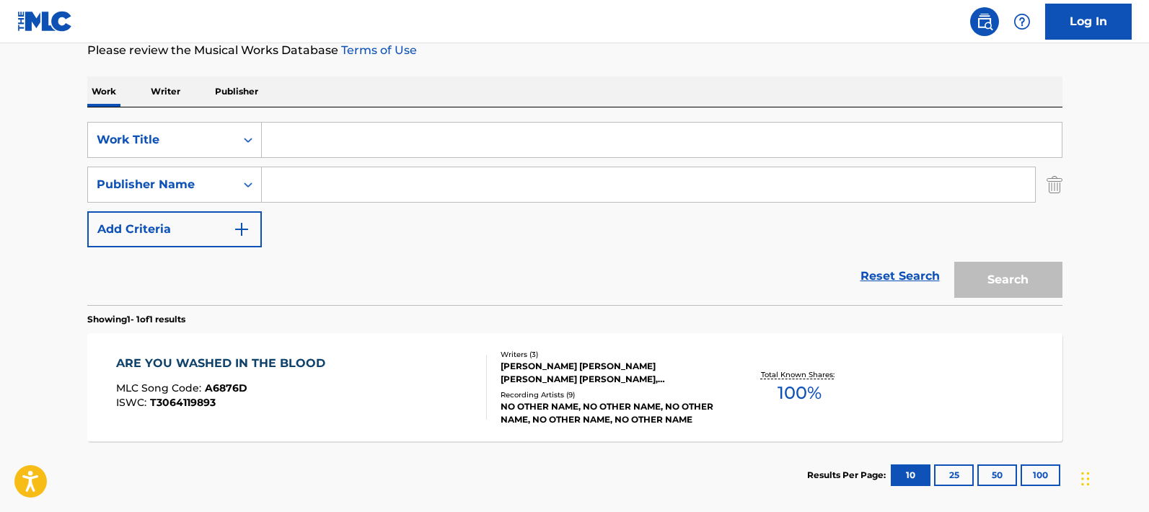
click at [407, 137] on input "Search Form" at bounding box center [662, 140] width 800 height 35
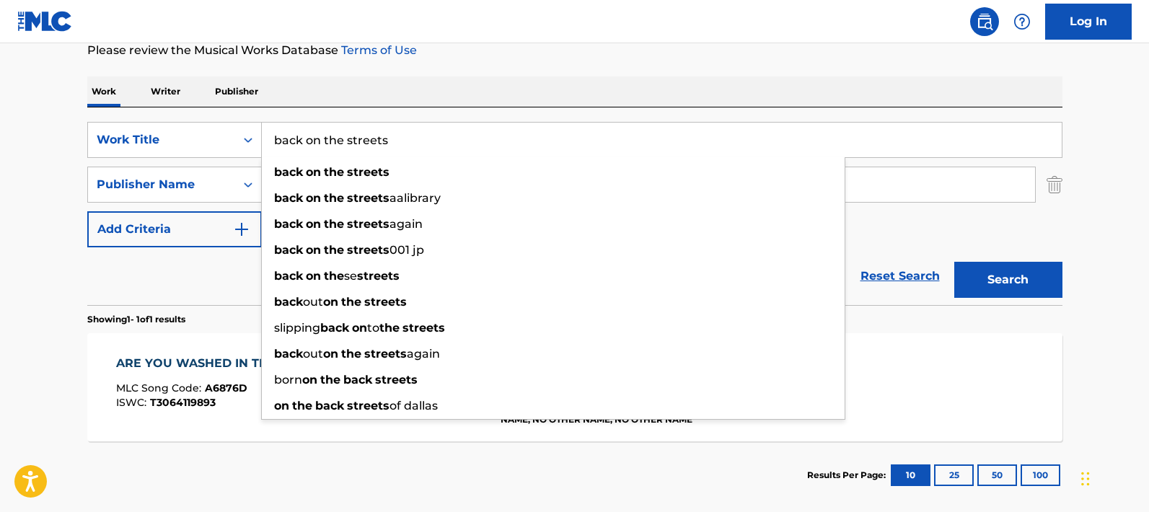
type input "back on the streets"
click at [884, 177] on input "Search Form" at bounding box center [648, 184] width 773 height 35
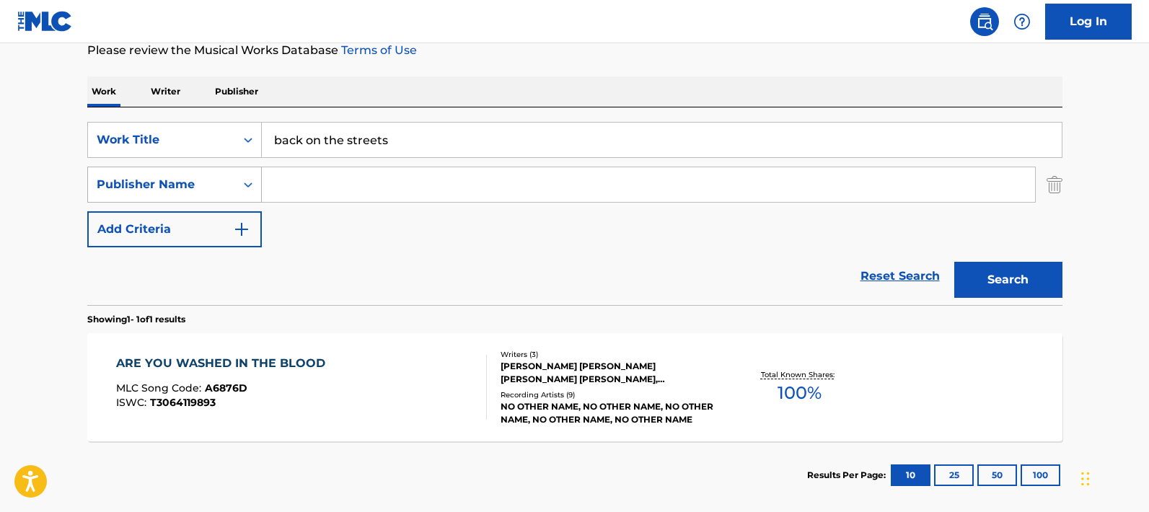
click at [220, 181] on div "Publisher Name" at bounding box center [162, 184] width 130 height 17
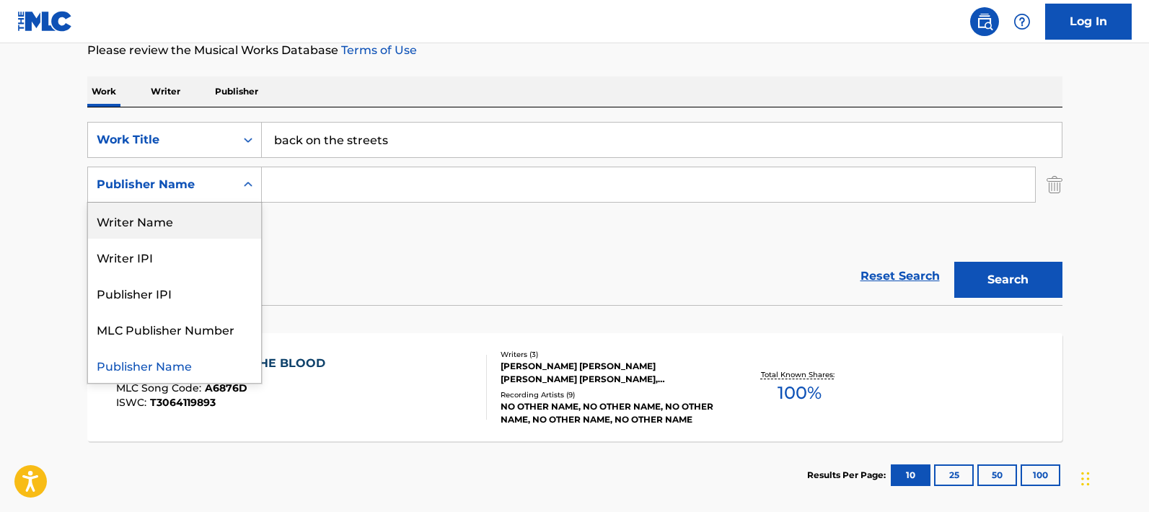
click at [182, 213] on div "Writer Name" at bounding box center [174, 221] width 173 height 36
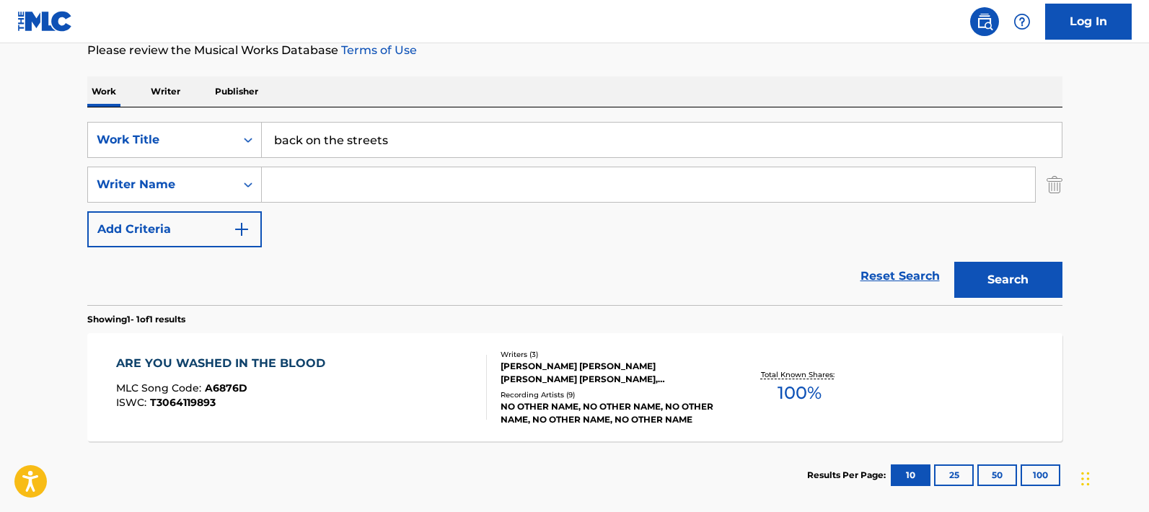
click at [284, 182] on input "Search Form" at bounding box center [648, 184] width 773 height 35
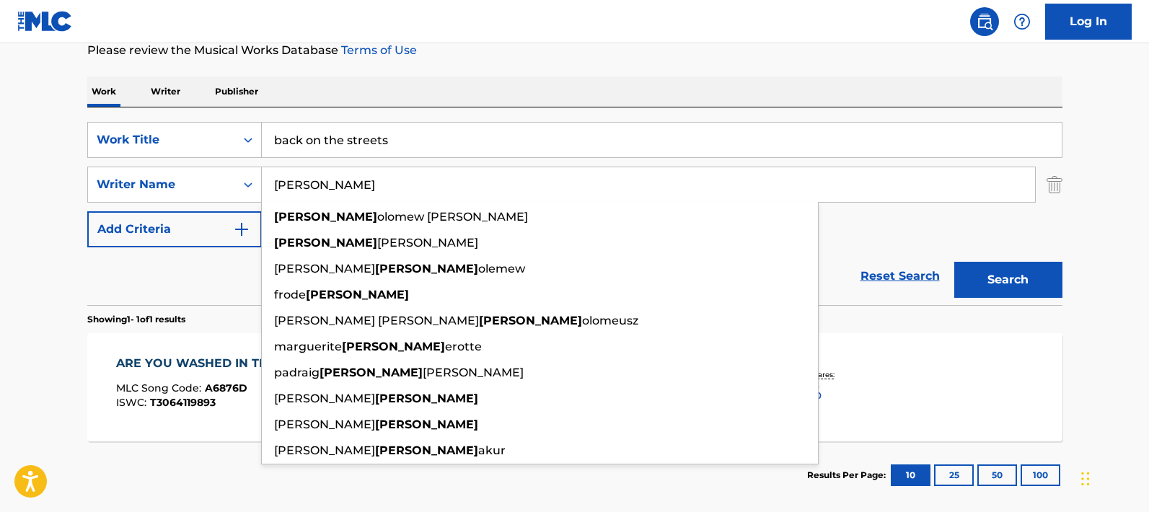
type input "[PERSON_NAME]"
click at [954, 262] on button "Search" at bounding box center [1008, 280] width 108 height 36
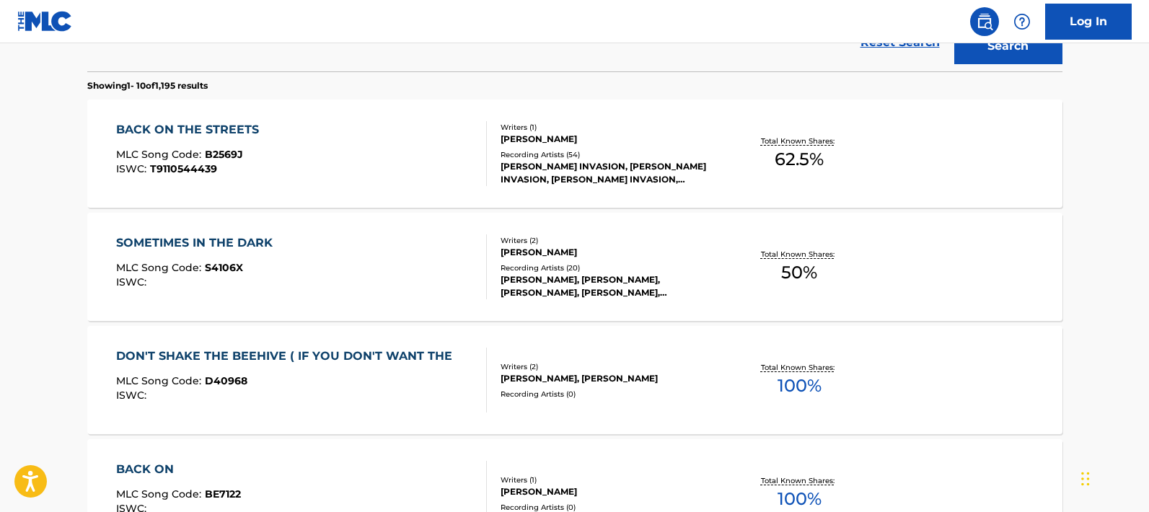
scroll to position [435, 0]
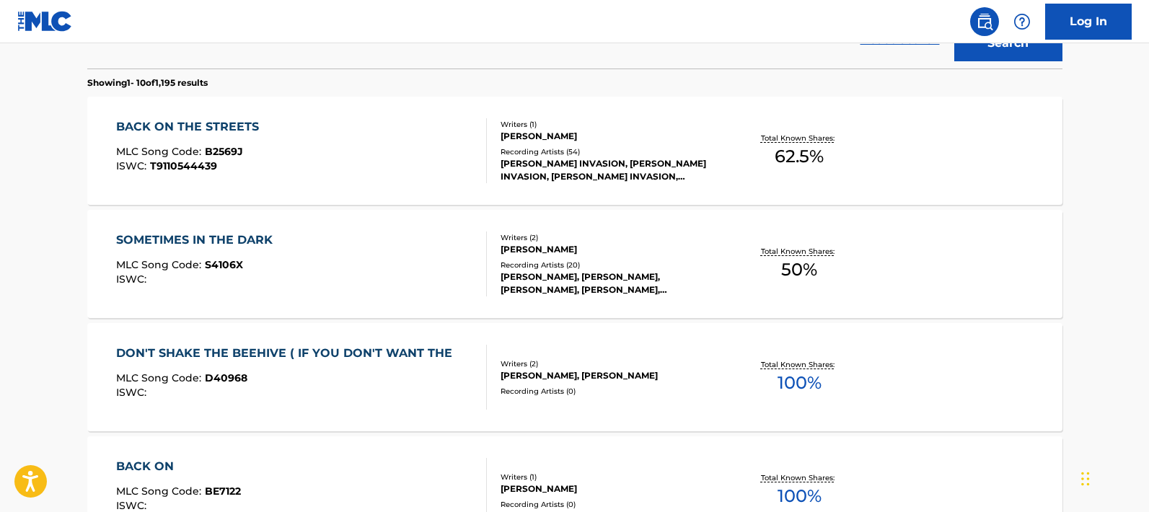
click at [233, 128] on div "BACK ON THE STREETS" at bounding box center [191, 126] width 150 height 17
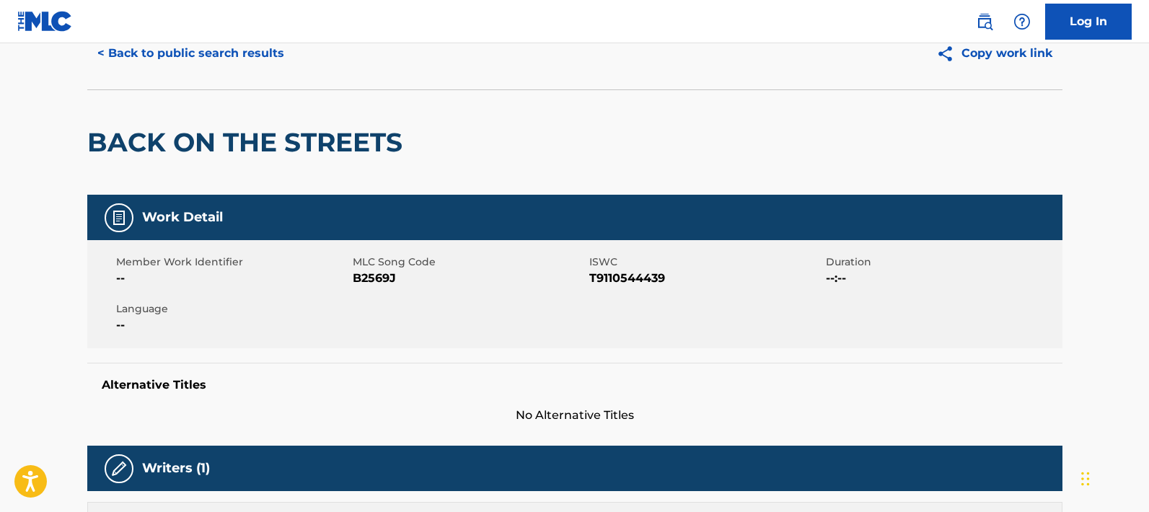
scroll to position [38, 0]
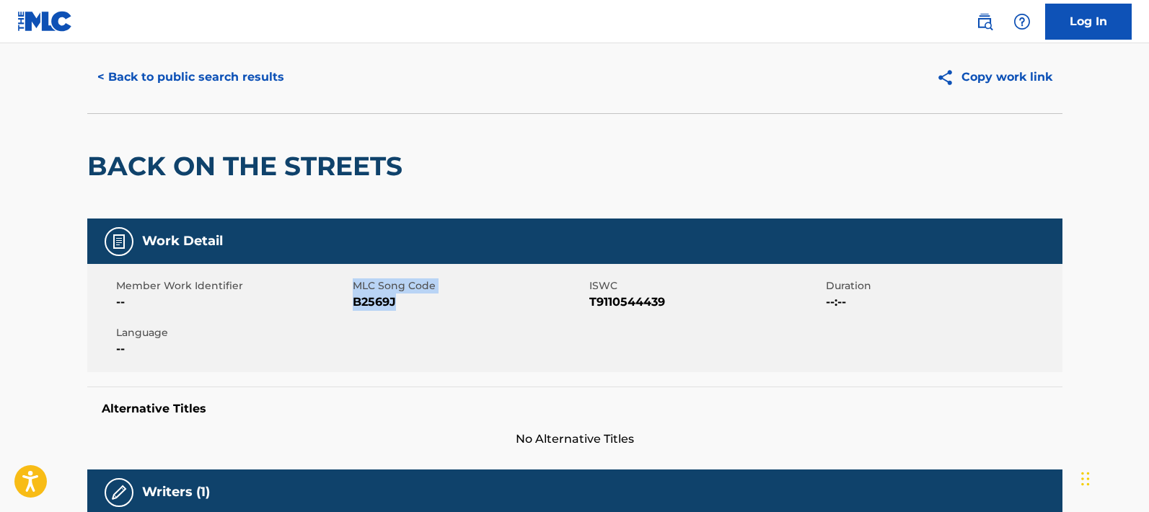
drag, startPoint x: 405, startPoint y: 298, endPoint x: 350, endPoint y: 298, distance: 54.8
click at [350, 298] on div "Member Work Identifier -- MLC Song Code B2569J ISWC T9110544439 Duration --:-- …" at bounding box center [574, 318] width 975 height 108
click at [402, 301] on span "B2569J" at bounding box center [469, 301] width 233 height 17
drag, startPoint x: 400, startPoint y: 301, endPoint x: 350, endPoint y: 301, distance: 50.5
click at [350, 301] on div "Member Work Identifier -- MLC Song Code B2569J ISWC T9110544439 Duration --:-- …" at bounding box center [574, 318] width 975 height 108
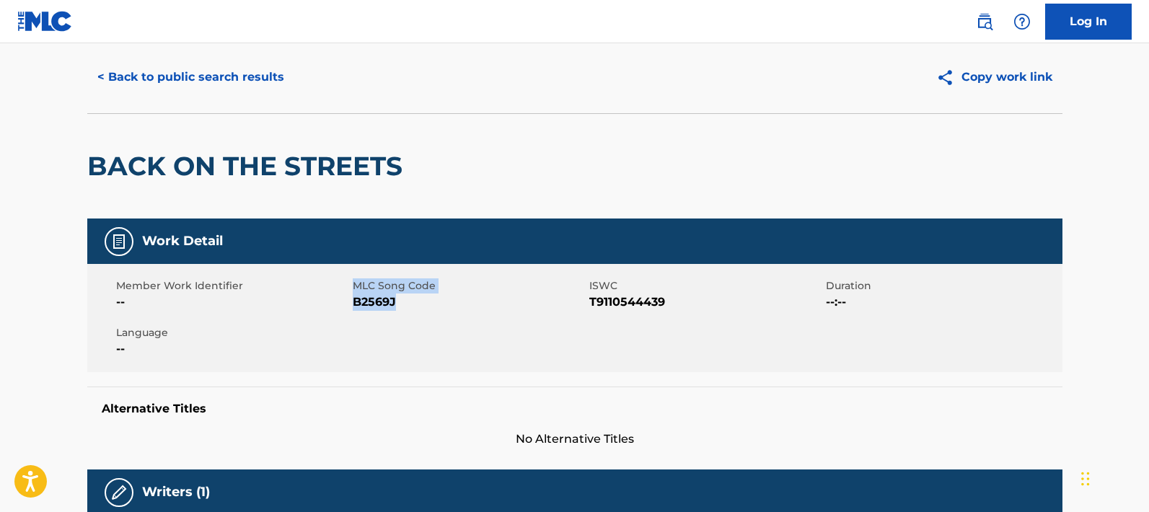
click at [350, 302] on div "Member Work Identifier --" at bounding box center [234, 294] width 236 height 32
drag, startPoint x: 351, startPoint y: 299, endPoint x: 406, endPoint y: 306, distance: 55.2
click at [406, 306] on div "Member Work Identifier -- MLC Song Code B2569J ISWC T9110544439 Duration --:-- …" at bounding box center [574, 318] width 975 height 108
copy div "MLC Song Code B2569J"
click at [102, 78] on button "< Back to public search results" at bounding box center [190, 77] width 207 height 36
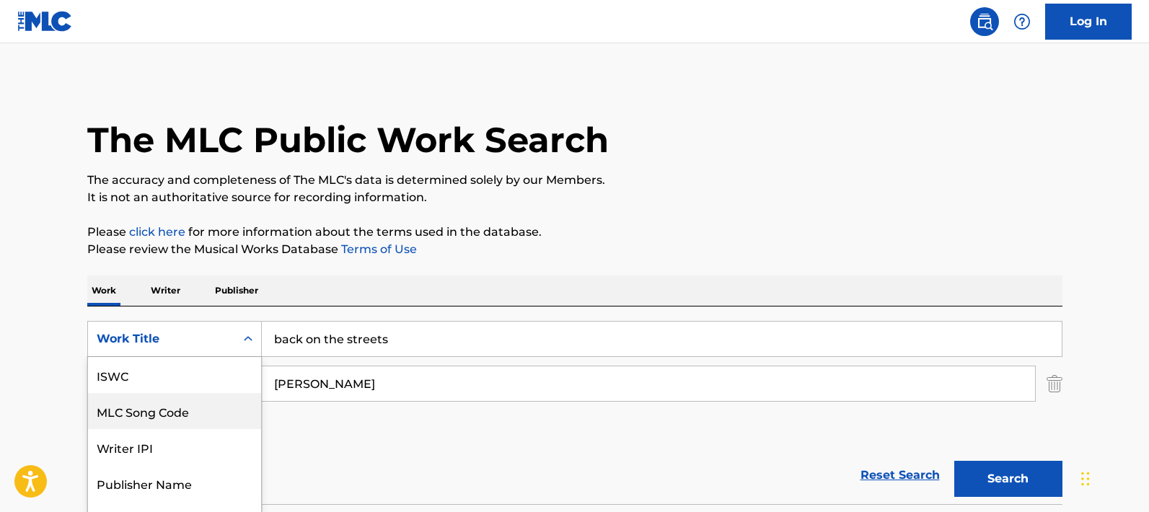
scroll to position [57, 0]
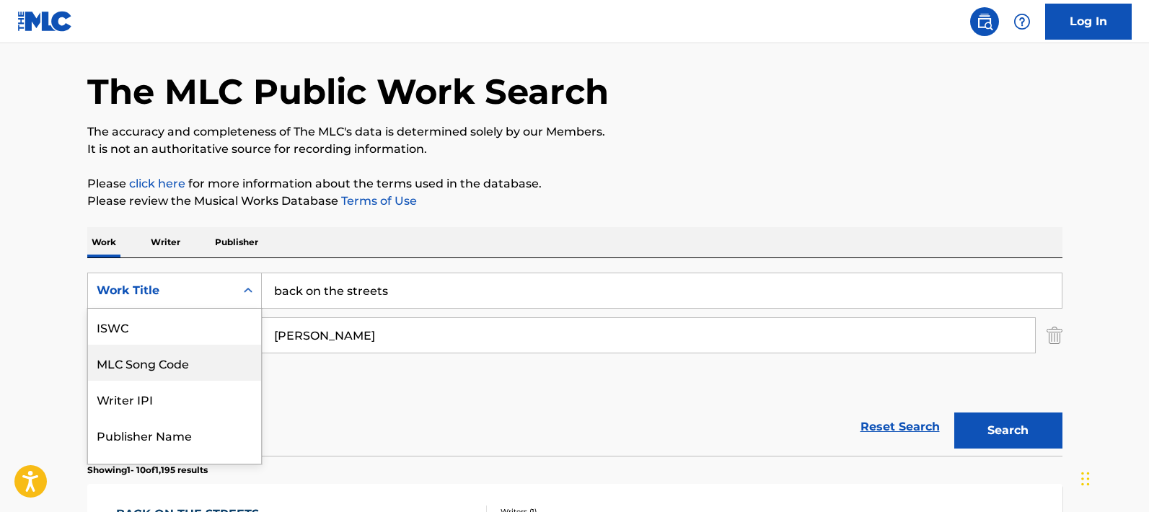
click at [245, 309] on div "MLC Song Code, 2 of 7. 7 results available. Use Up and Down to choose options, …" at bounding box center [174, 291] width 174 height 36
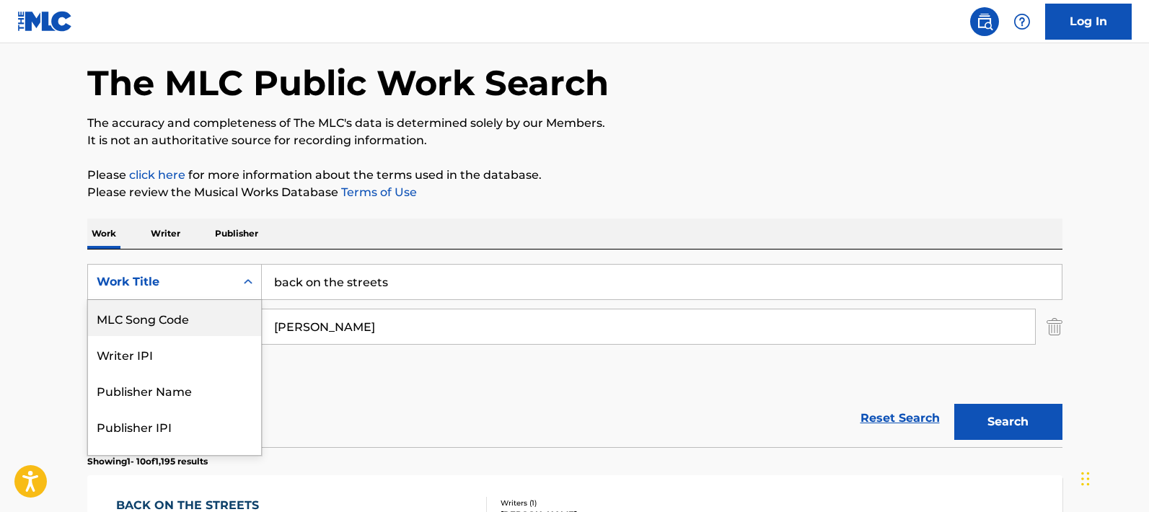
scroll to position [62, 0]
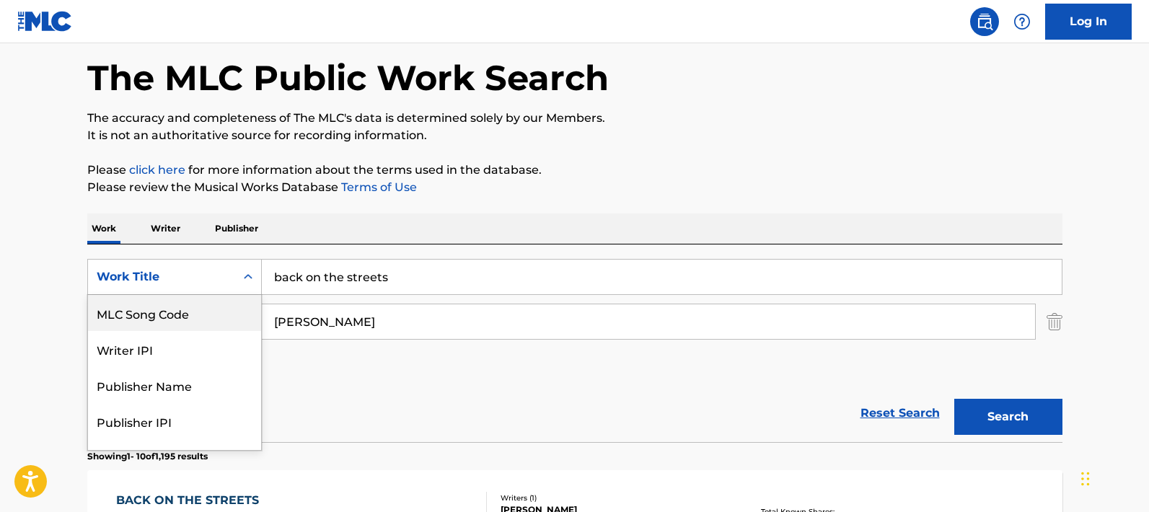
click at [183, 319] on div "MLC Song Code" at bounding box center [174, 313] width 173 height 36
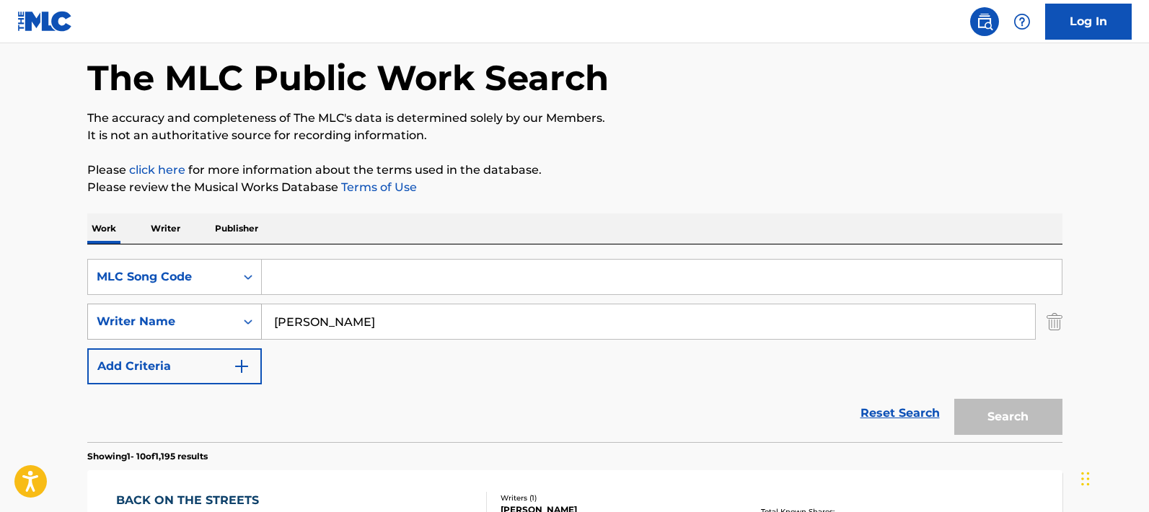
click at [246, 320] on icon "Search Form" at bounding box center [248, 321] width 14 height 14
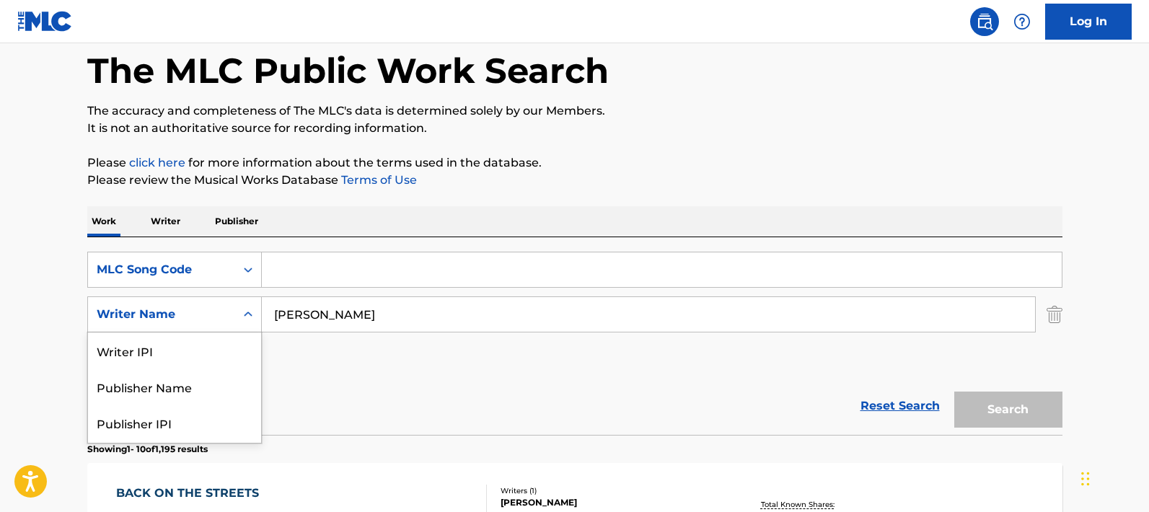
scroll to position [71, 0]
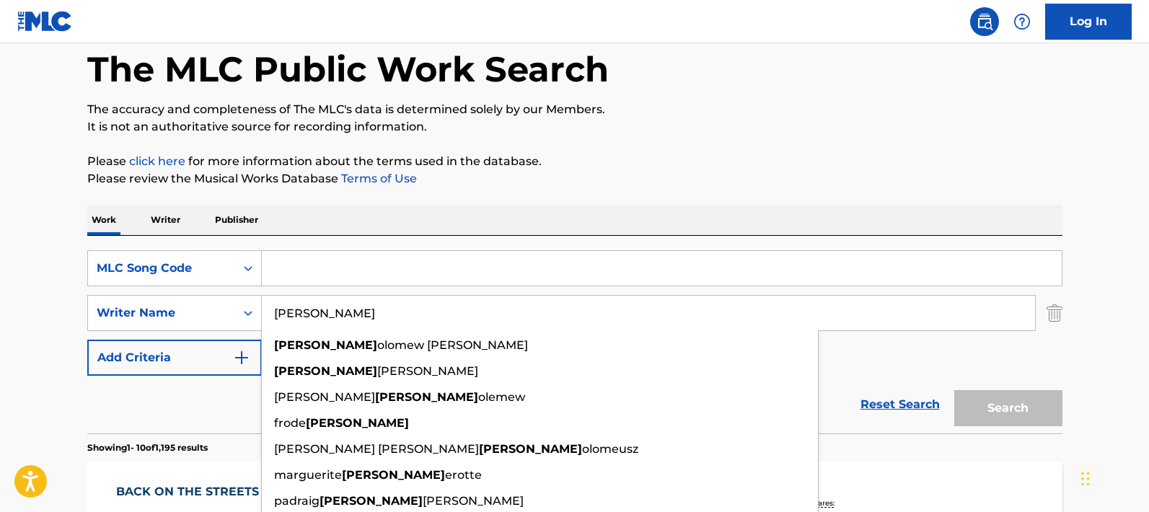
drag, startPoint x: 333, startPoint y: 312, endPoint x: 264, endPoint y: 309, distance: 69.3
click at [264, 309] on input "[PERSON_NAME]" at bounding box center [648, 313] width 773 height 35
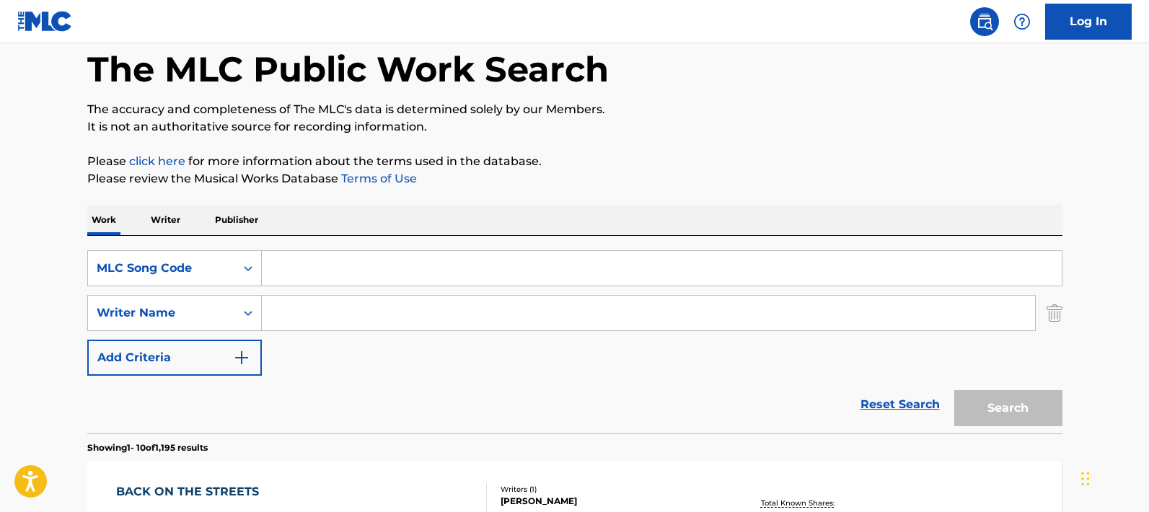
click at [319, 267] on input "Search Form" at bounding box center [662, 268] width 800 height 35
paste input "BVBBYF"
click at [954, 390] on button "Search" at bounding box center [1008, 408] width 108 height 36
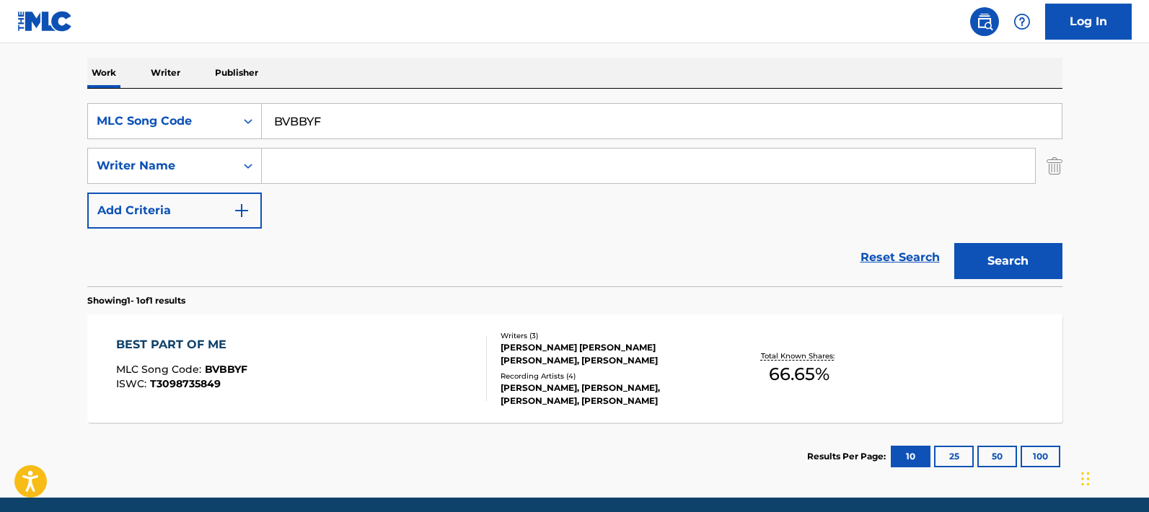
scroll to position [217, 0]
drag, startPoint x: 356, startPoint y: 115, endPoint x: 265, endPoint y: 114, distance: 90.8
click at [265, 114] on input "BVBBYF" at bounding box center [662, 122] width 800 height 35
click at [338, 119] on input "BVBBYF" at bounding box center [662, 122] width 800 height 35
drag, startPoint x: 338, startPoint y: 120, endPoint x: 266, endPoint y: 117, distance: 72.2
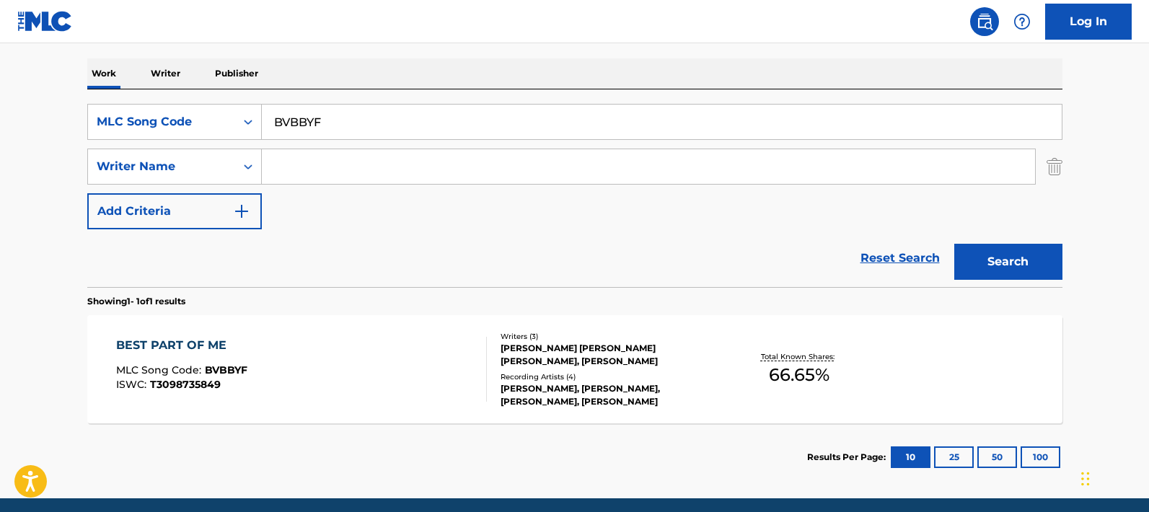
click at [266, 117] on input "BVBBYF" at bounding box center [662, 122] width 800 height 35
paste input "2507I"
click at [954, 244] on button "Search" at bounding box center [1008, 262] width 108 height 36
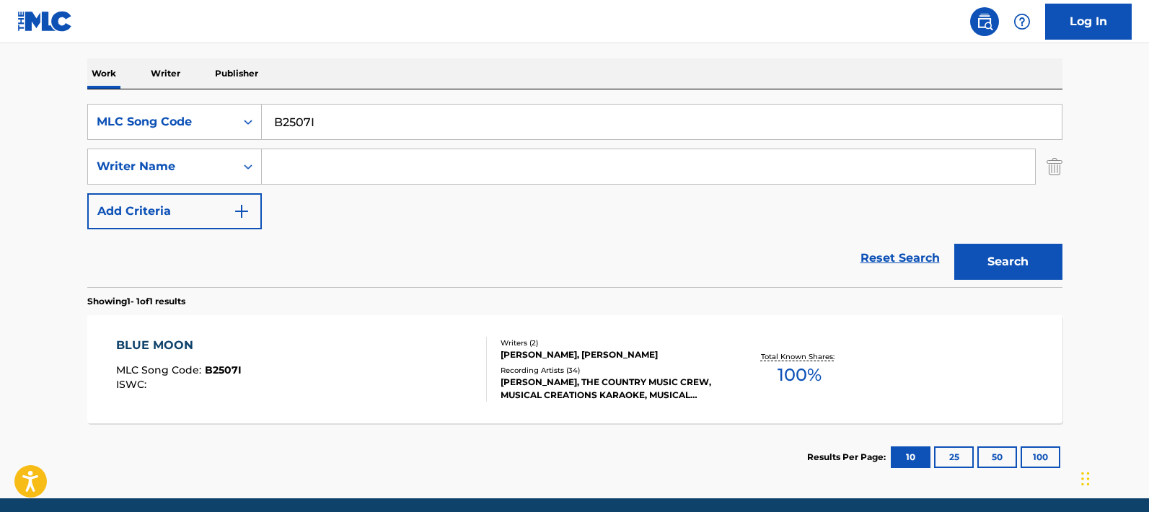
drag, startPoint x: 324, startPoint y: 123, endPoint x: 267, endPoint y: 120, distance: 57.1
click at [267, 120] on input "B2507I" at bounding box center [662, 122] width 800 height 35
paste input "reathing Air"
click at [954, 244] on button "Search" at bounding box center [1008, 262] width 108 height 36
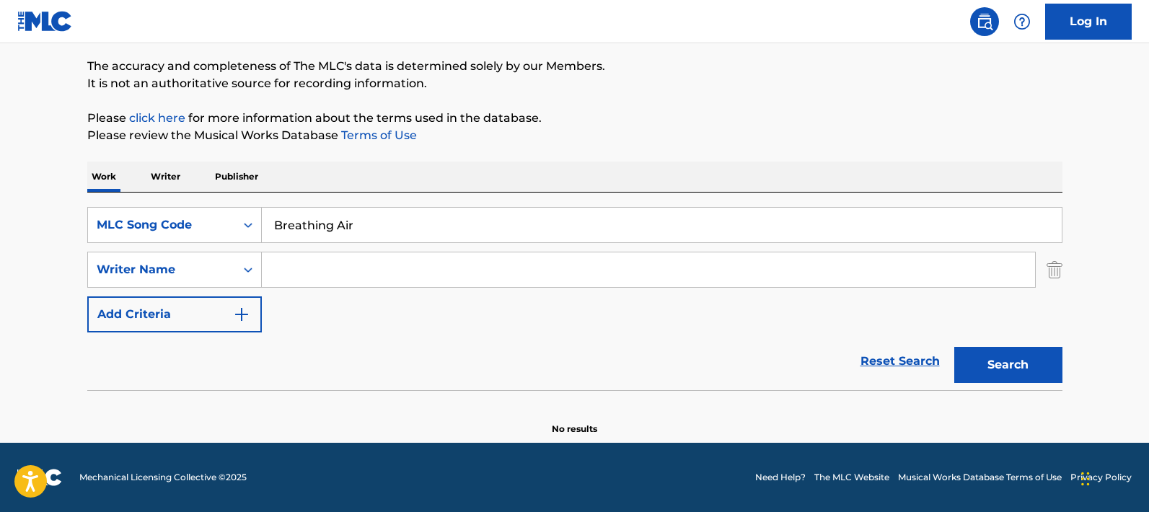
scroll to position [114, 0]
drag, startPoint x: 366, startPoint y: 229, endPoint x: 241, endPoint y: 222, distance: 124.9
click at [241, 222] on div "SearchWithCriteria941c46e1-dcea-4d5c-bd15-a862ed85729c MLC Song Code Breathing …" at bounding box center [574, 225] width 975 height 36
paste input "V8Q3D"
click at [954, 347] on button "Search" at bounding box center [1008, 365] width 108 height 36
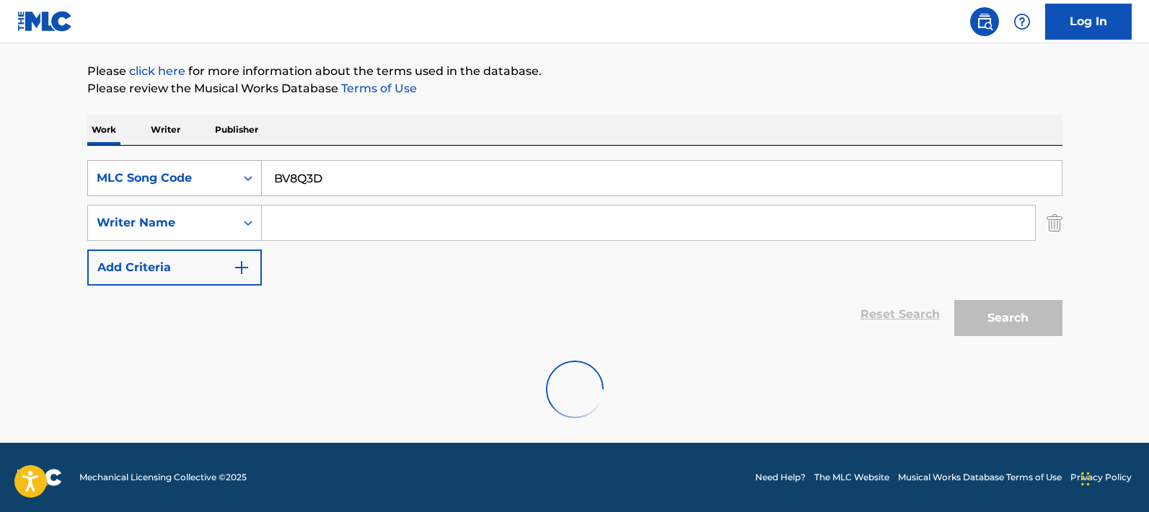
scroll to position [217, 0]
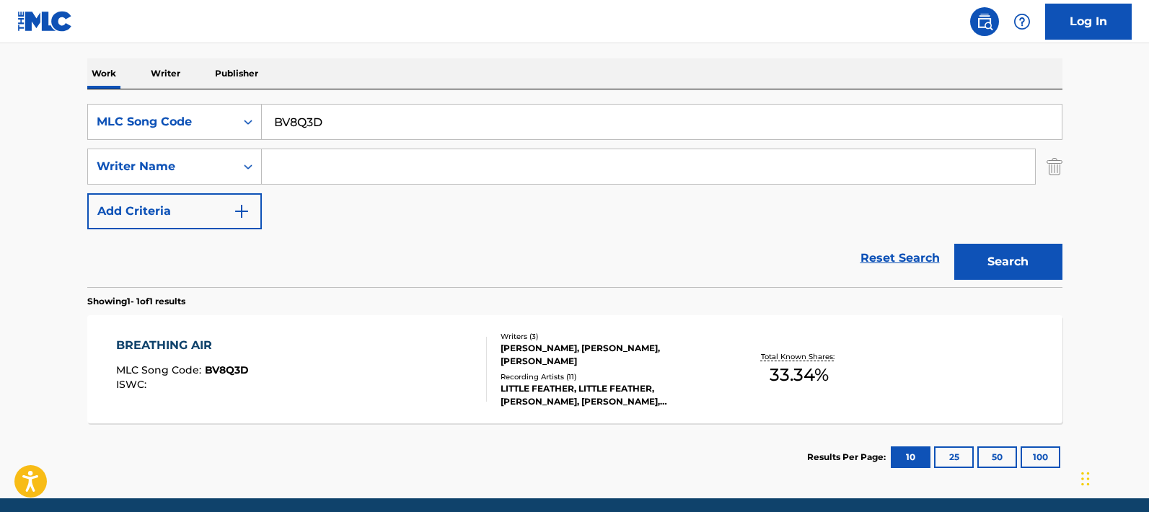
drag, startPoint x: 335, startPoint y: 117, endPoint x: 270, endPoint y: 115, distance: 64.9
click at [270, 115] on input "BV8Q3D" at bounding box center [662, 122] width 800 height 35
type input "catch me if you can't"
click at [313, 164] on input "Search Form" at bounding box center [648, 166] width 773 height 35
type input "wood"
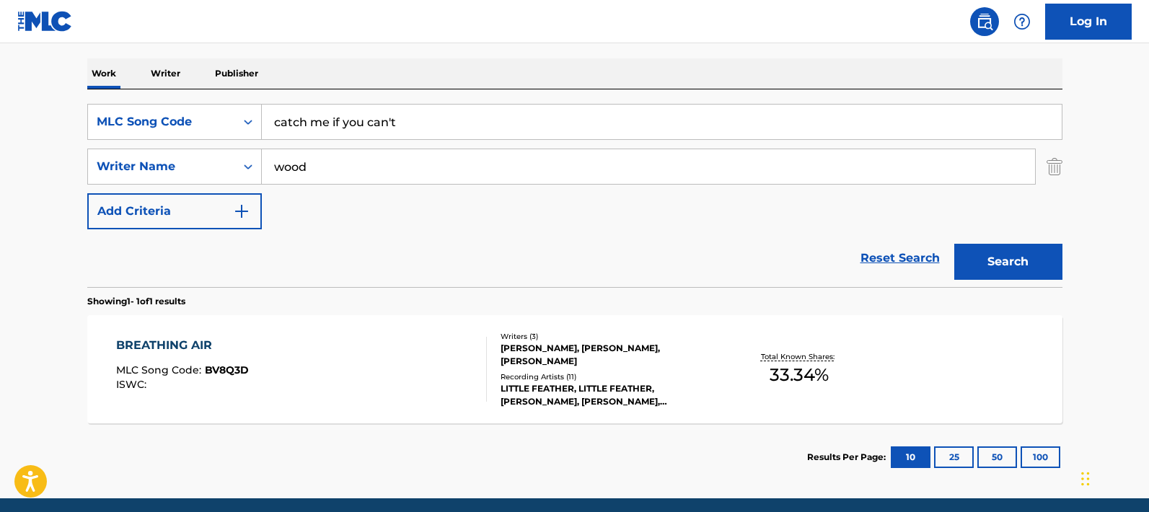
click at [954, 244] on button "Search" at bounding box center [1008, 262] width 108 height 36
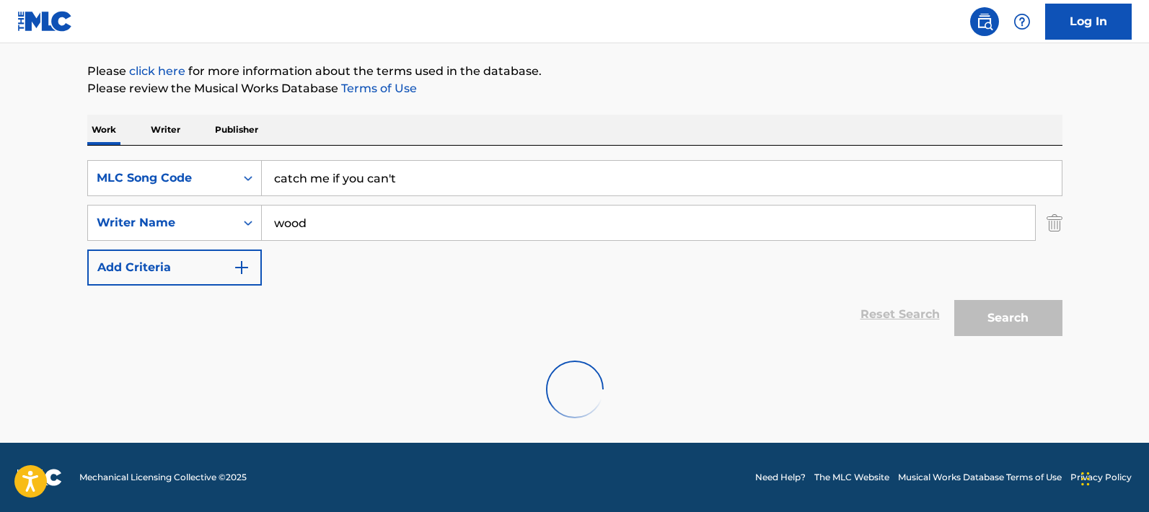
scroll to position [114, 0]
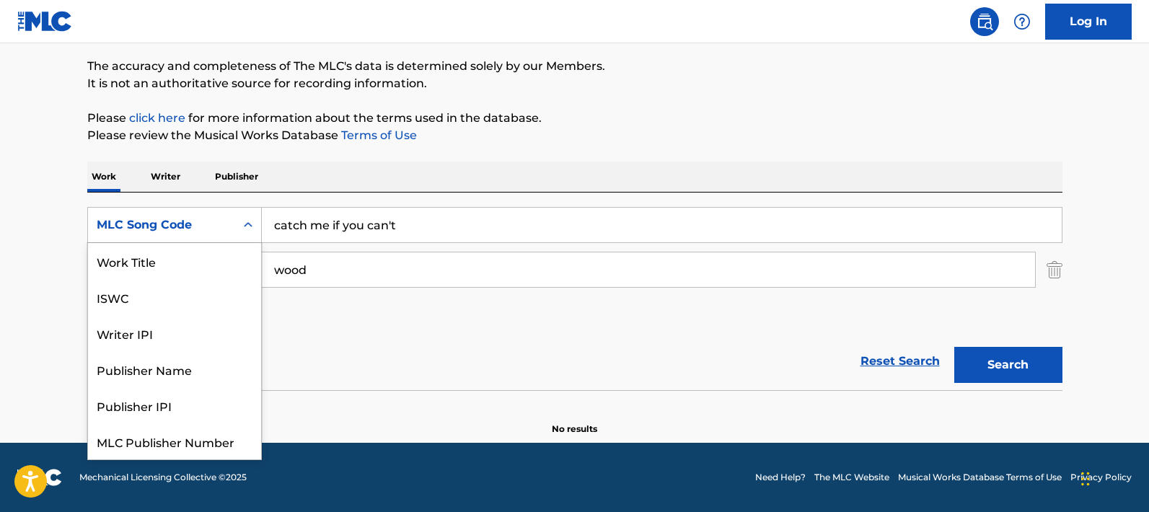
click at [234, 217] on div "MLC Song Code" at bounding box center [161, 224] width 147 height 27
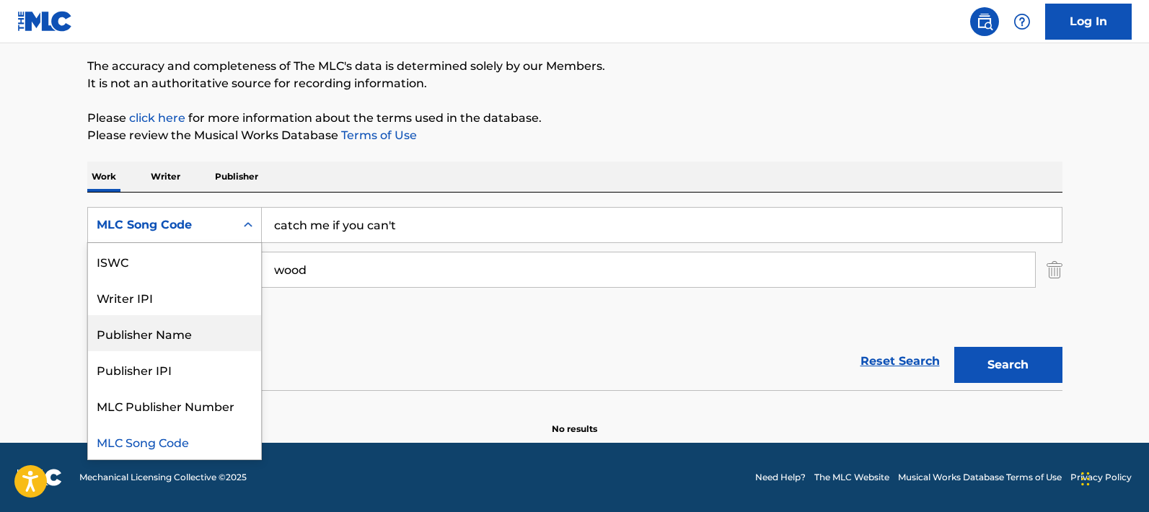
scroll to position [0, 0]
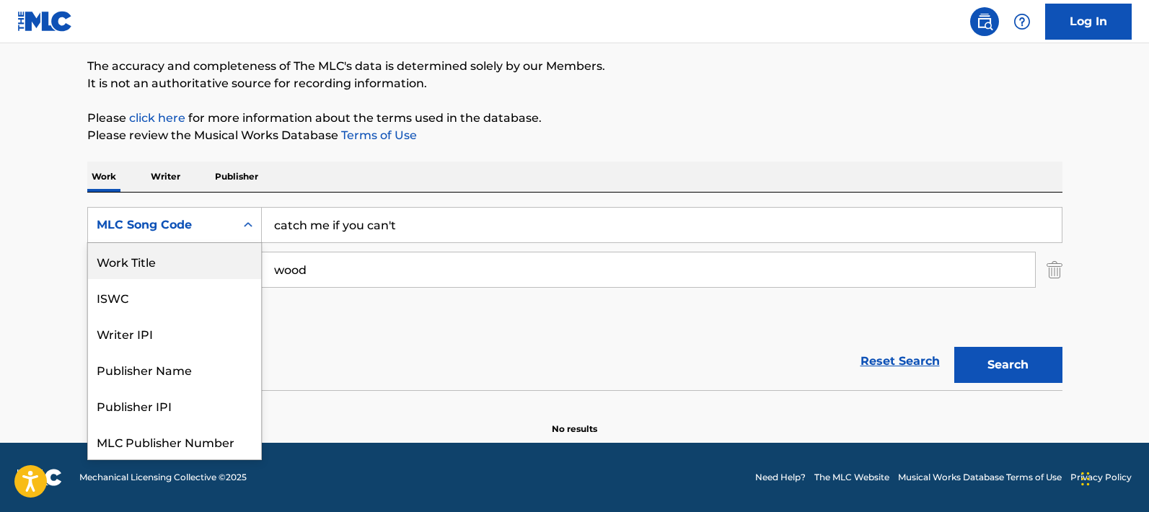
click at [150, 265] on div "Work Title" at bounding box center [174, 261] width 173 height 36
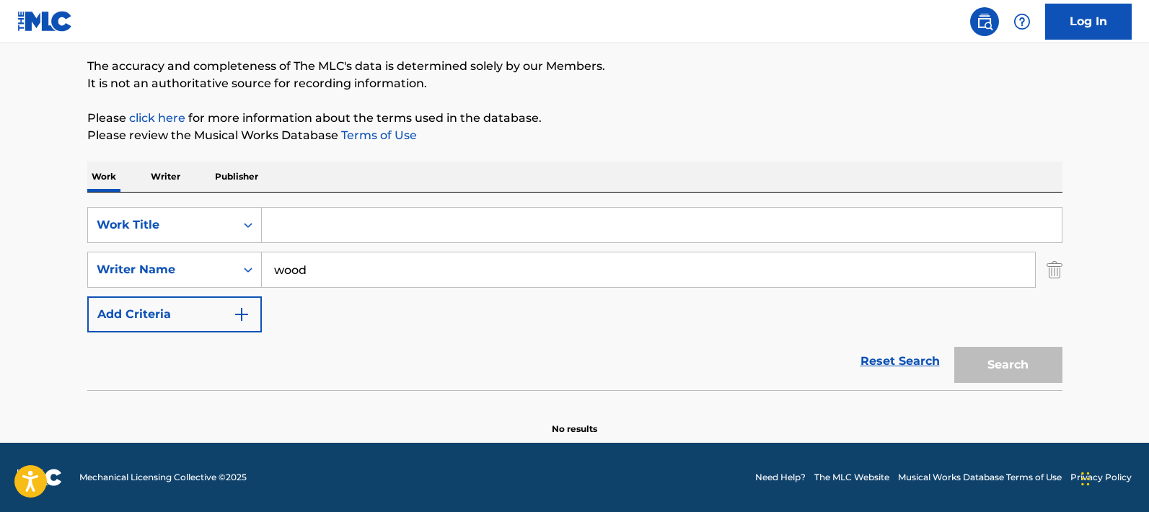
click at [273, 226] on input "Search Form" at bounding box center [662, 225] width 800 height 35
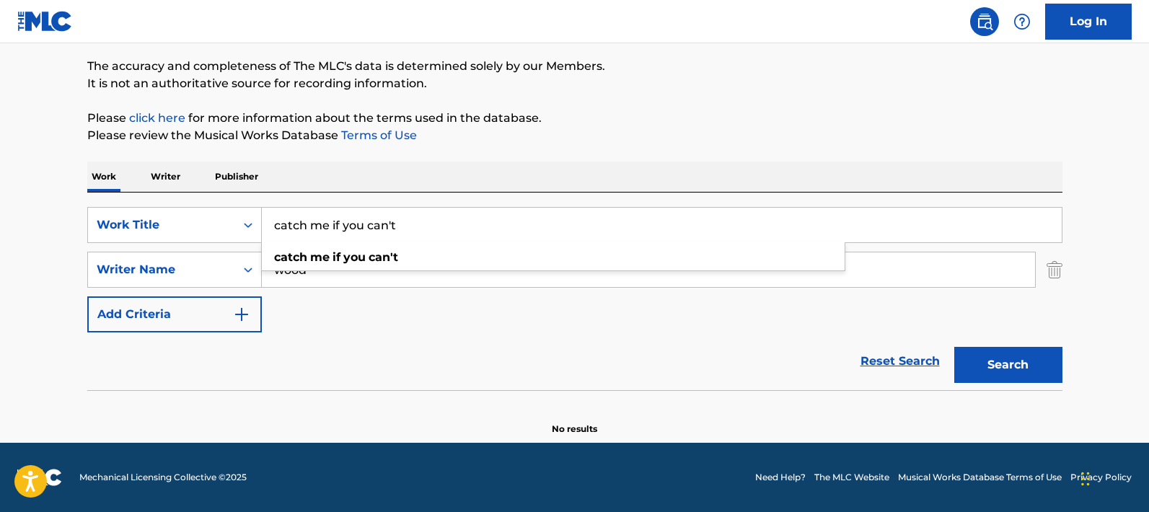
type input "catch me if you can't"
click at [954, 347] on button "Search" at bounding box center [1008, 365] width 108 height 36
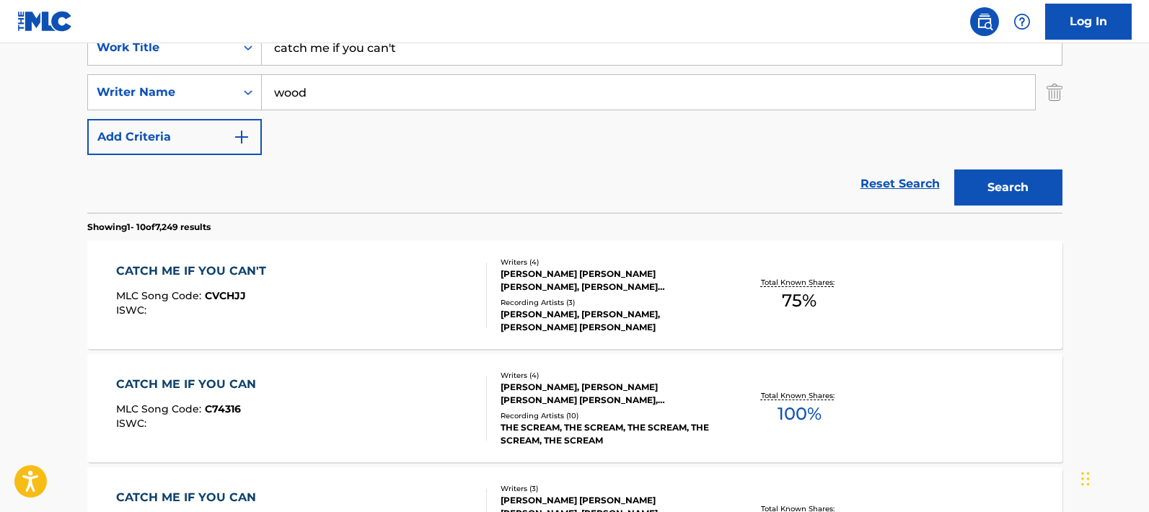
scroll to position [294, 0]
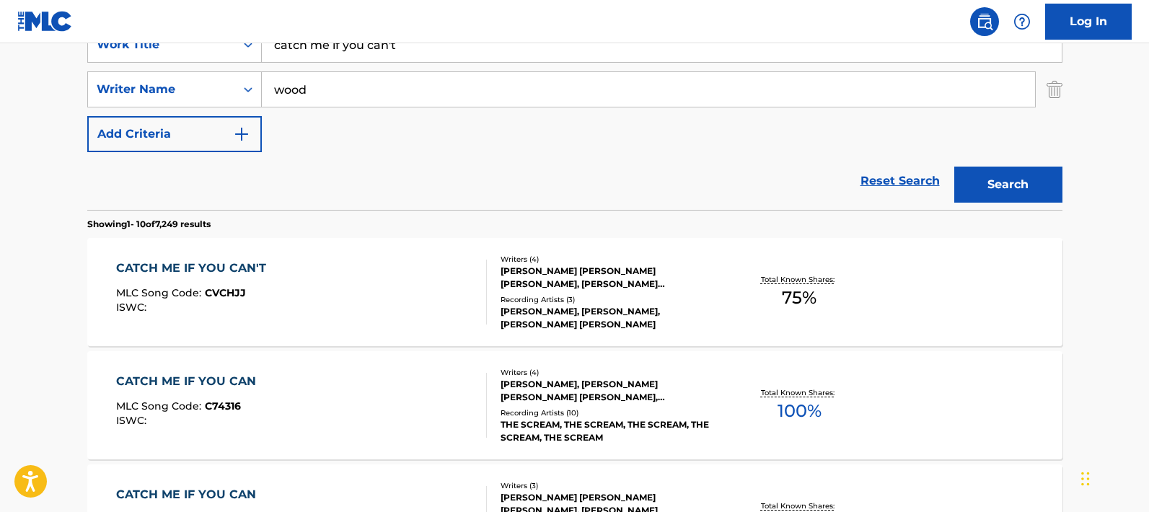
click at [212, 263] on div "CATCH ME IF YOU CAN'T" at bounding box center [194, 268] width 157 height 17
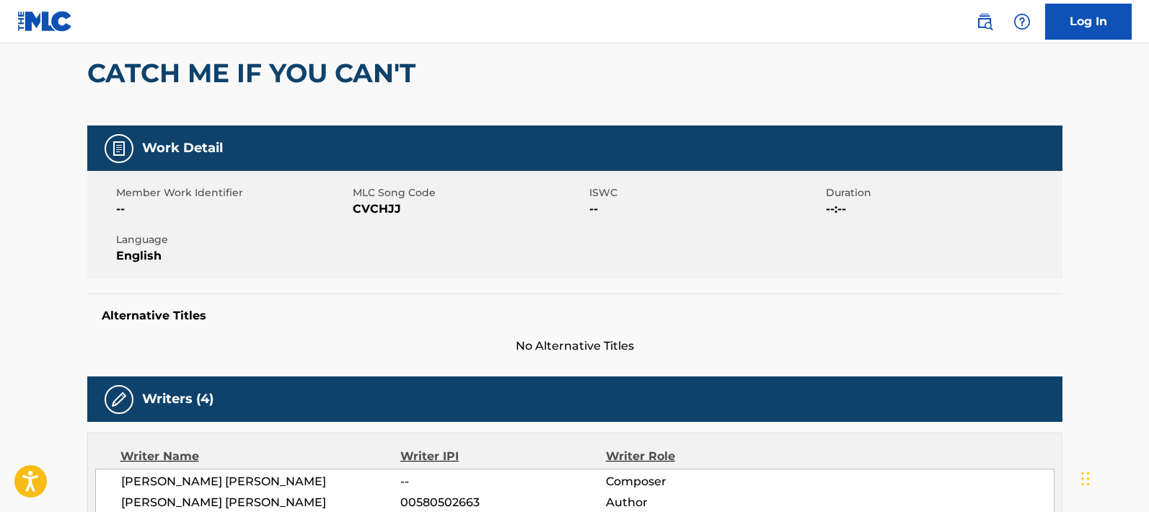
scroll to position [134, 0]
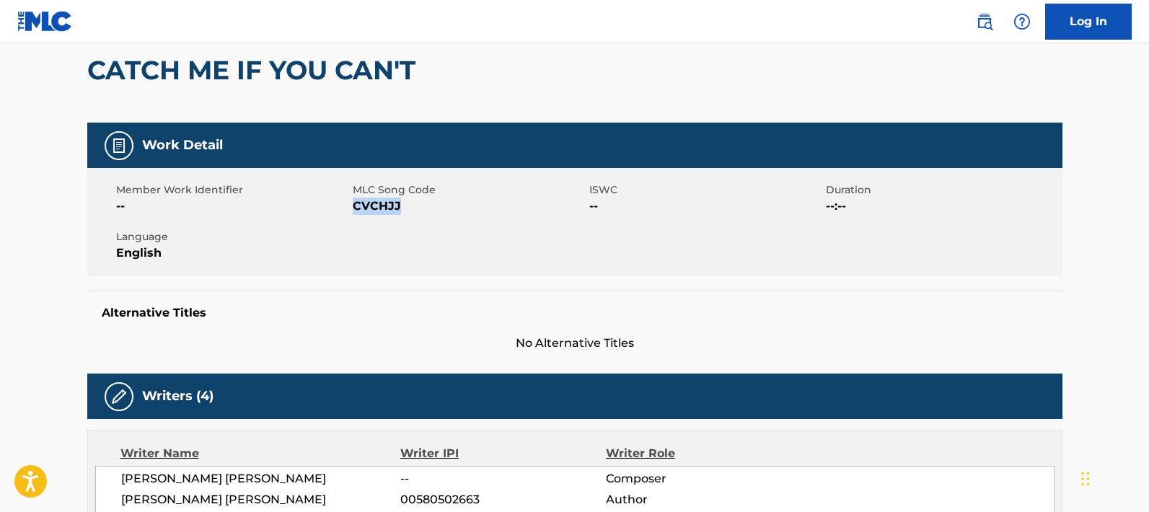
drag, startPoint x: 405, startPoint y: 208, endPoint x: 353, endPoint y: 206, distance: 52.7
click at [353, 206] on span "CVCHJJ" at bounding box center [469, 206] width 233 height 17
copy span "CVCHJJ"
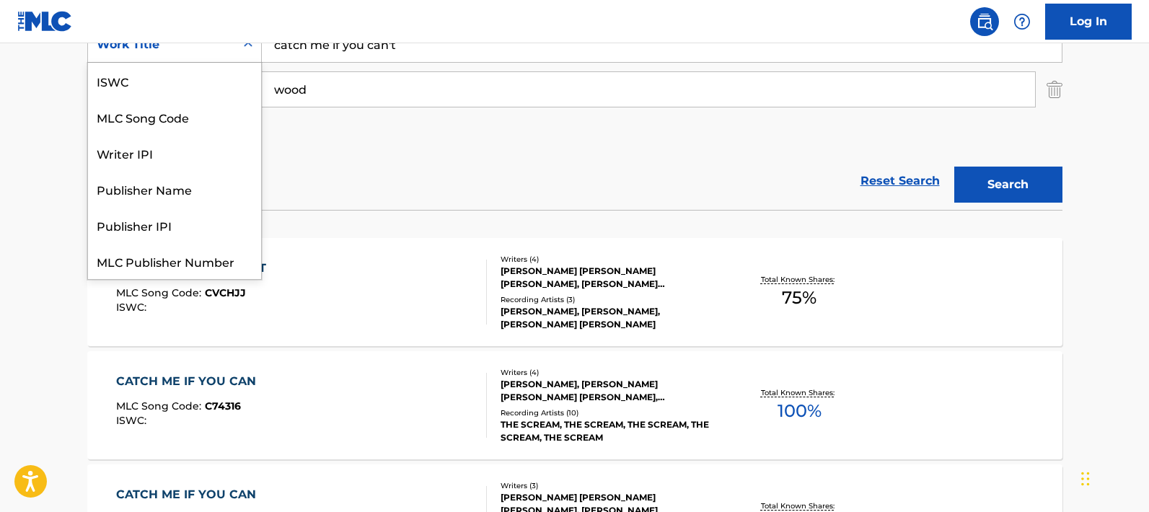
click at [223, 50] on div "Work Title" at bounding box center [162, 44] width 130 height 17
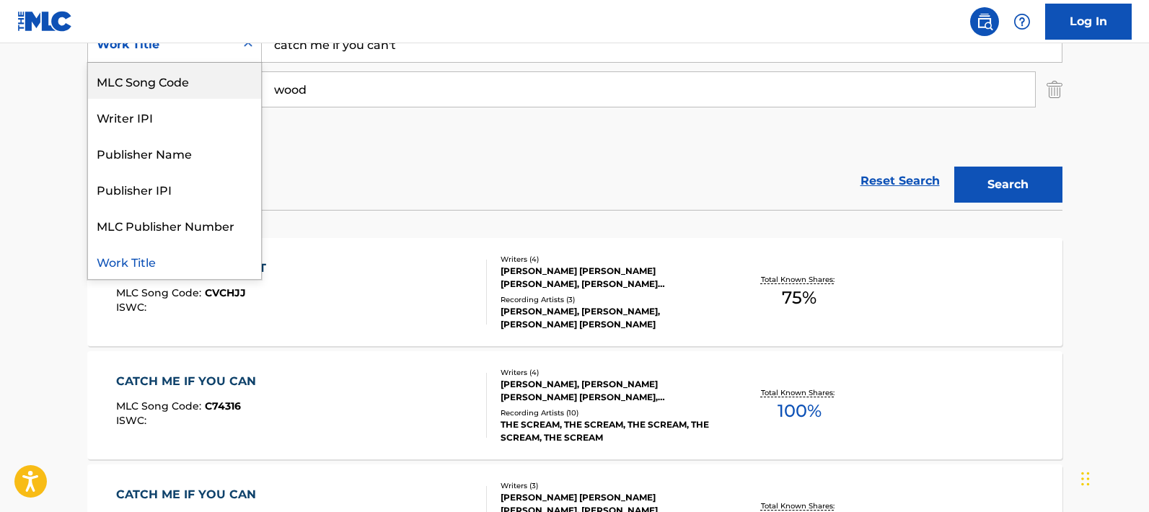
click at [187, 80] on div "MLC Song Code" at bounding box center [174, 81] width 173 height 36
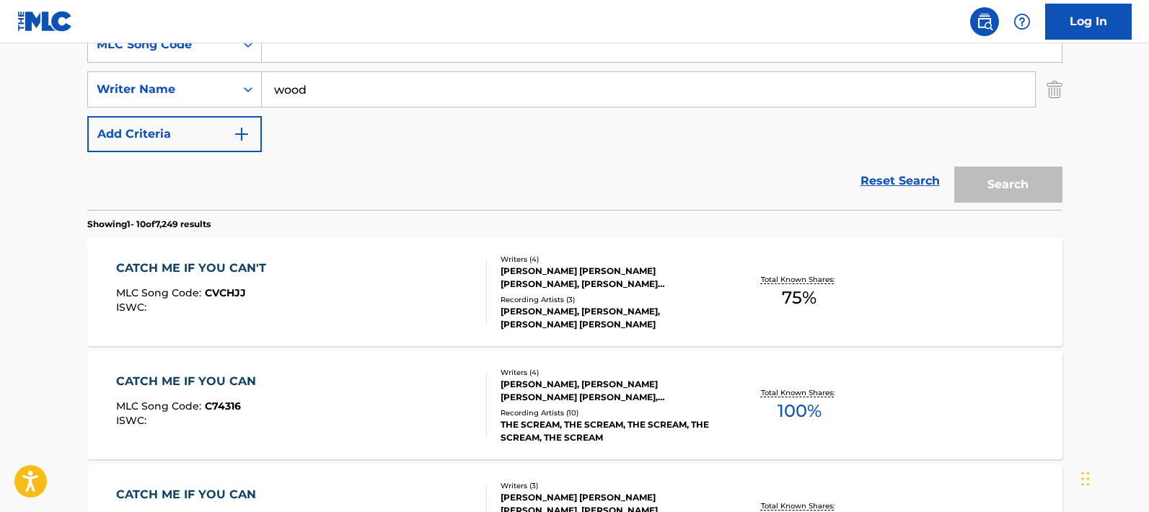
click at [335, 53] on input "Search Form" at bounding box center [662, 44] width 800 height 35
paste input "I2794F"
type input "I2794F"
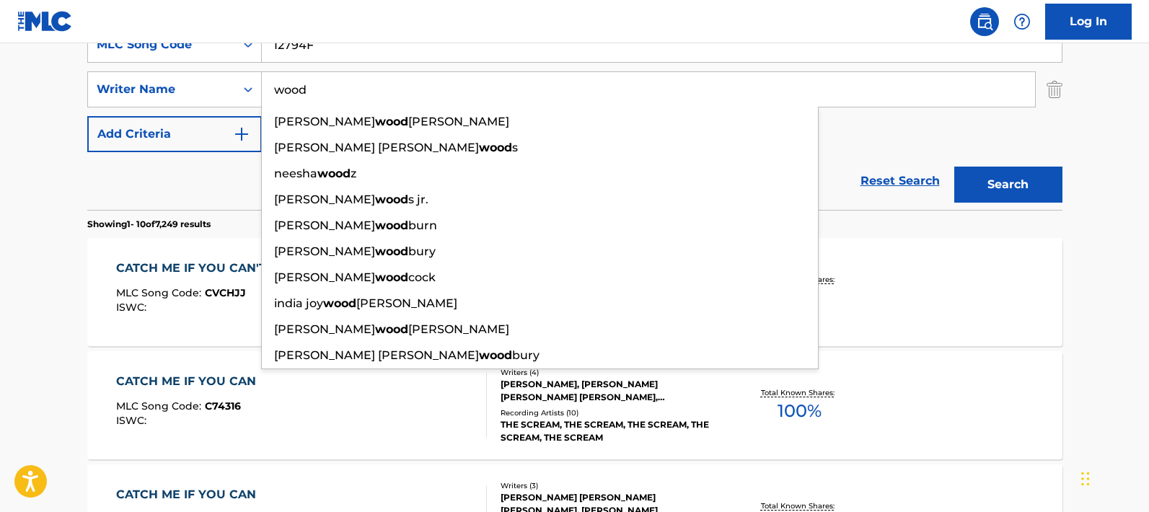
drag, startPoint x: 319, startPoint y: 88, endPoint x: 268, endPoint y: 87, distance: 51.2
click at [268, 87] on input "wood" at bounding box center [648, 89] width 773 height 35
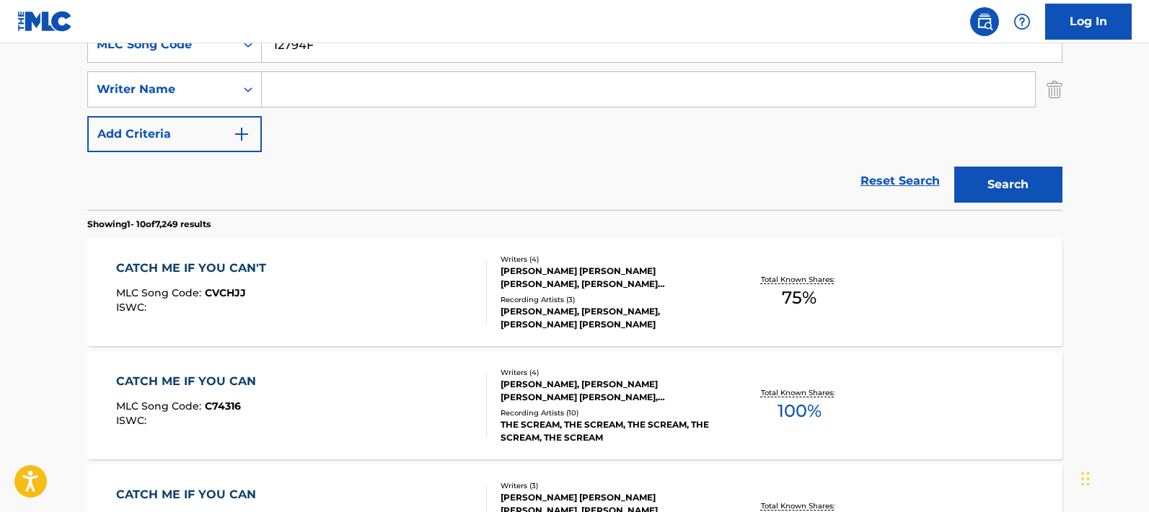
click at [954, 167] on button "Search" at bounding box center [1008, 185] width 108 height 36
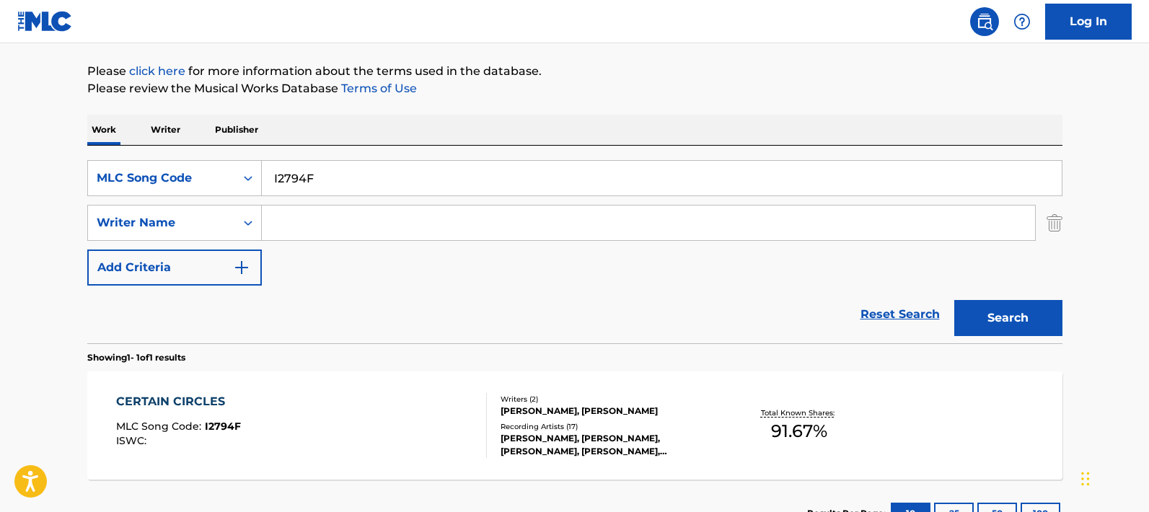
scroll to position [273, 0]
